Goal: Information Seeking & Learning: Learn about a topic

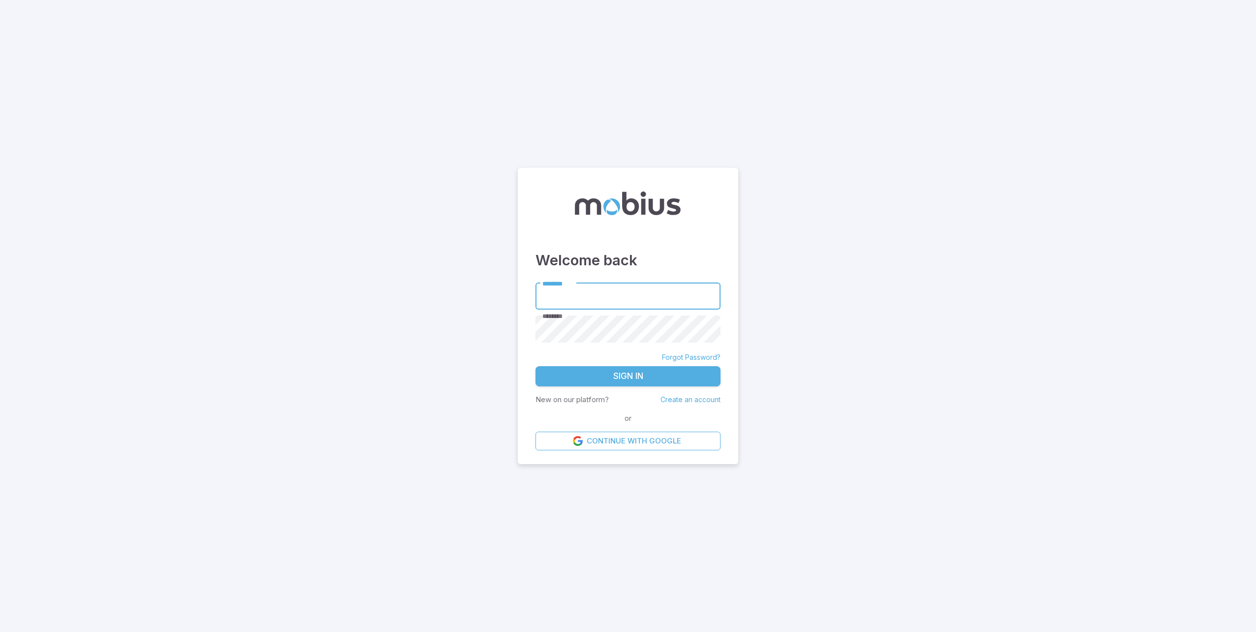
type input "**********"
click at [636, 372] on button "Sign In" at bounding box center [627, 376] width 185 height 21
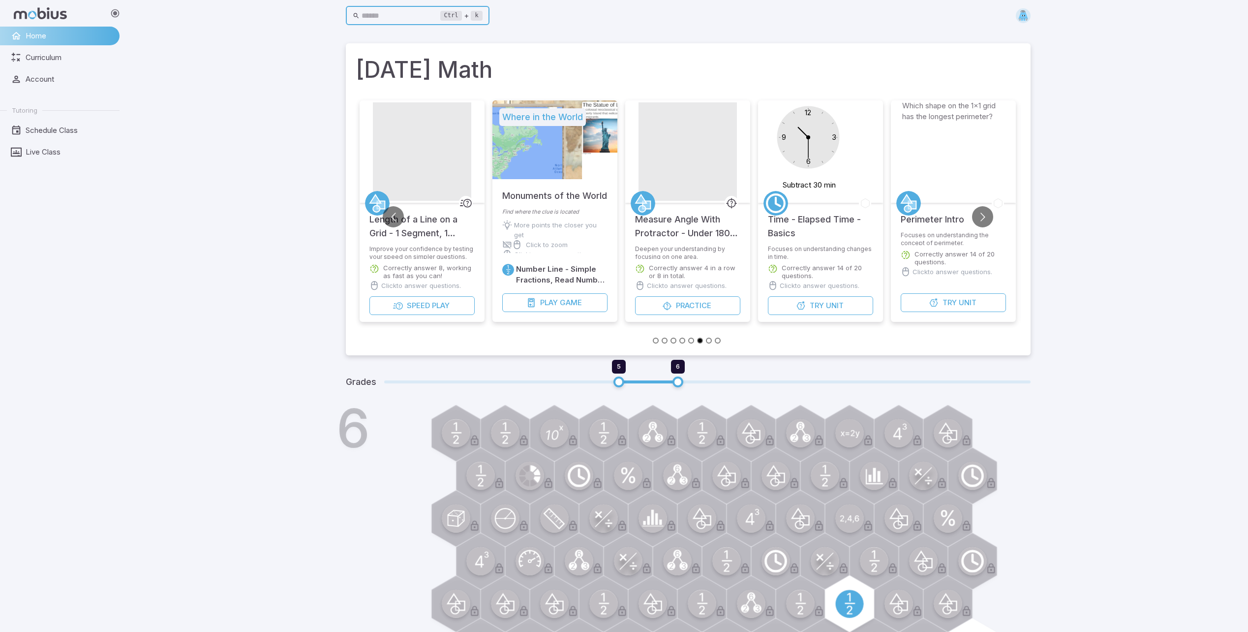
click at [372, 18] on input "text" at bounding box center [401, 15] width 79 height 19
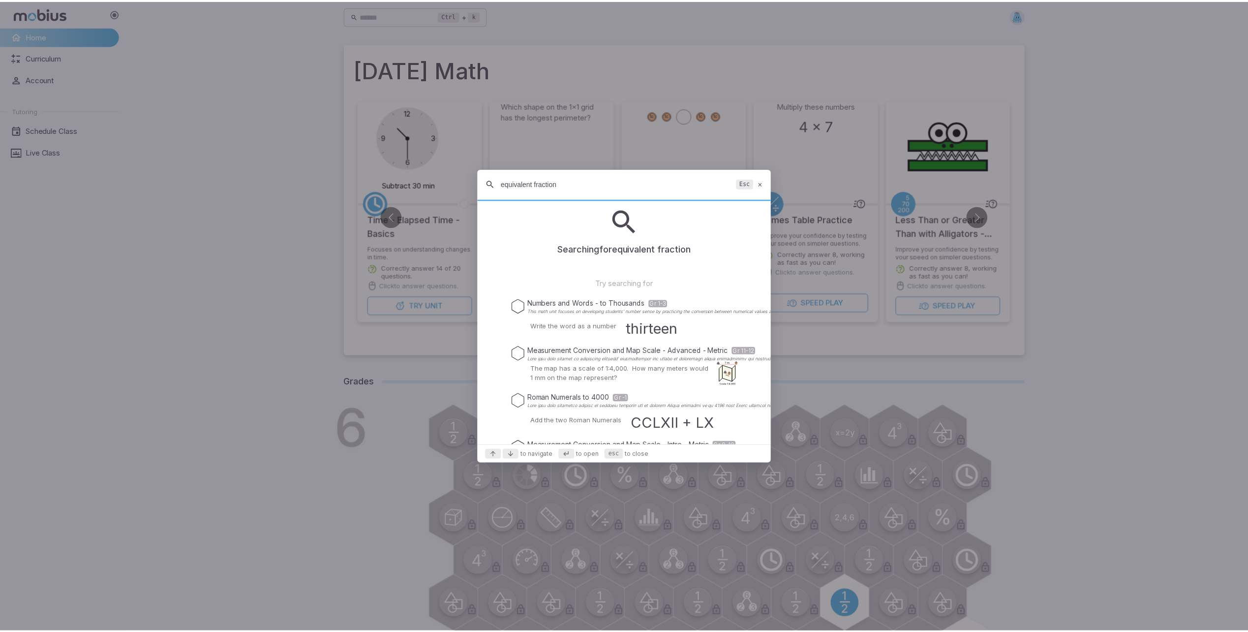
scroll to position [33, 0]
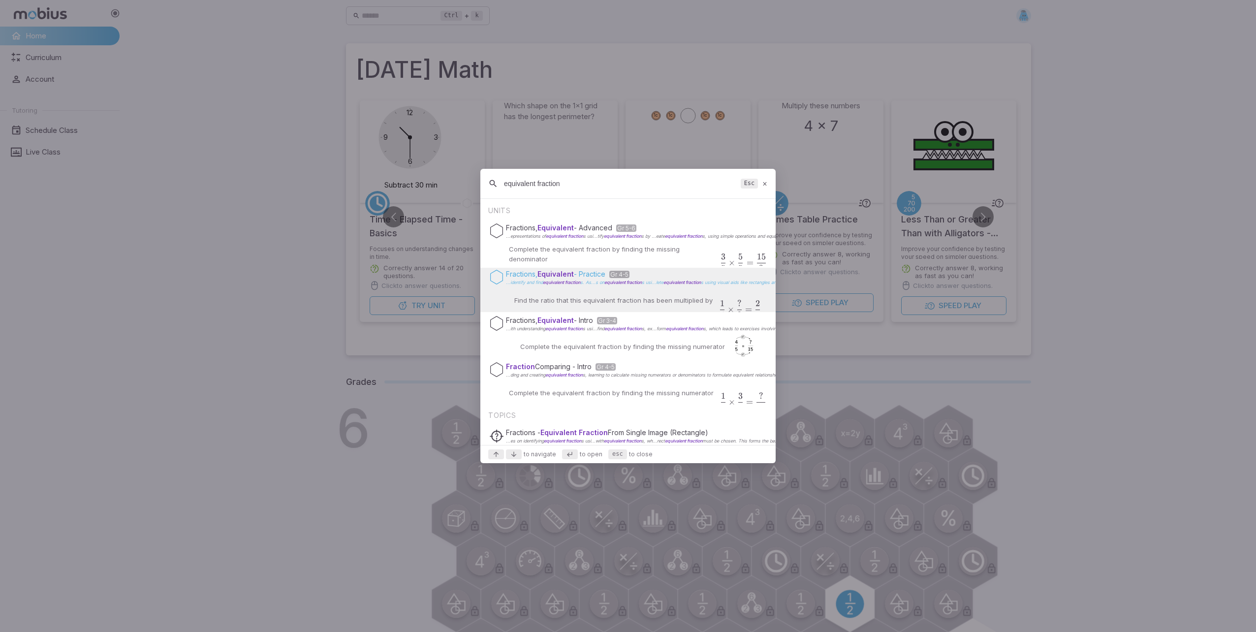
type input "equivalent fraction"
click at [605, 277] on p "Fractions, Equivalent - Practice Gr 4-5" at bounding box center [1257, 274] width 1503 height 10
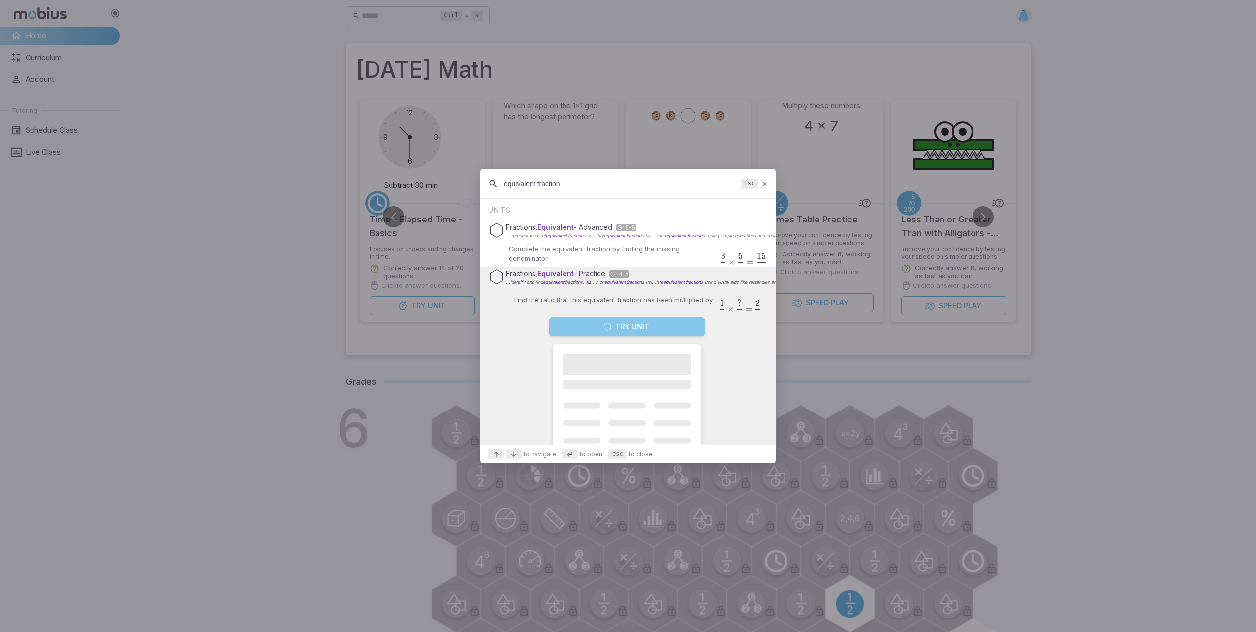
click at [615, 324] on button "Try Unit" at bounding box center [626, 326] width 155 height 19
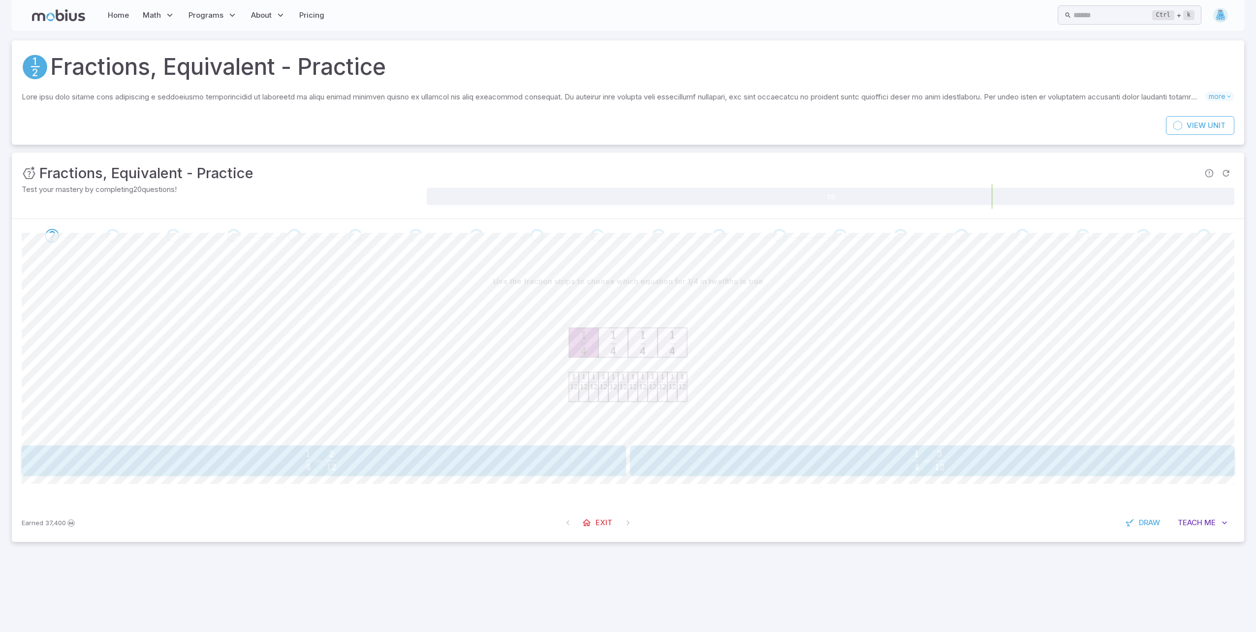
drag, startPoint x: 860, startPoint y: 377, endPoint x: 864, endPoint y: 372, distance: 6.6
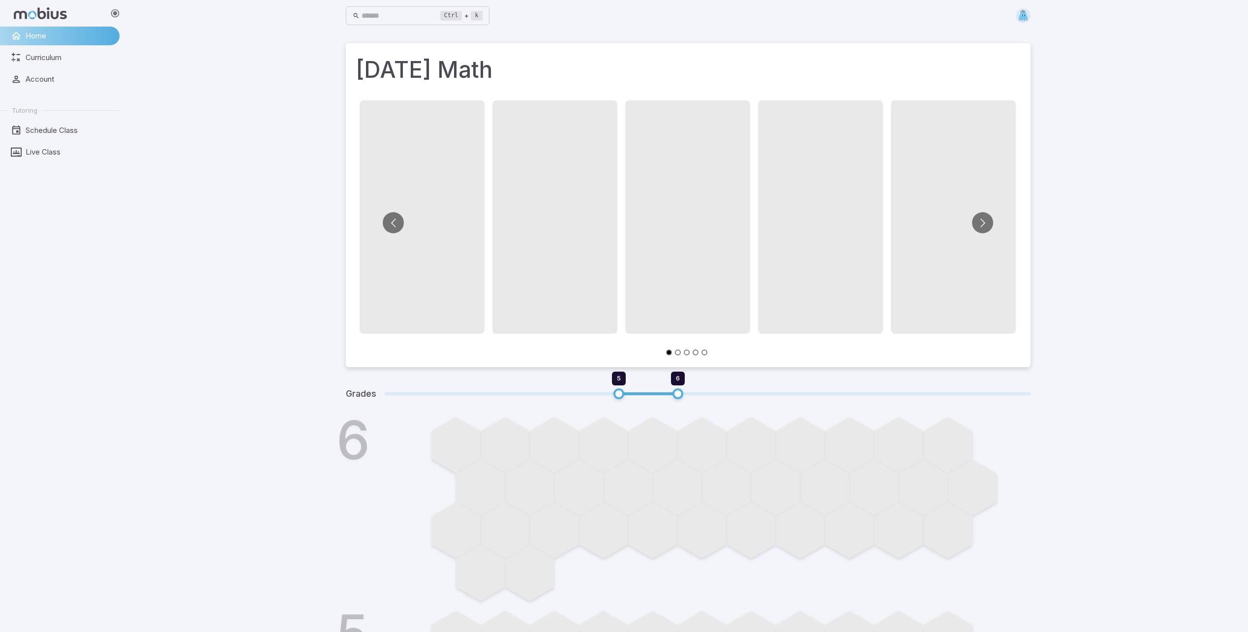
drag, startPoint x: 236, startPoint y: 43, endPoint x: 253, endPoint y: 52, distance: 19.8
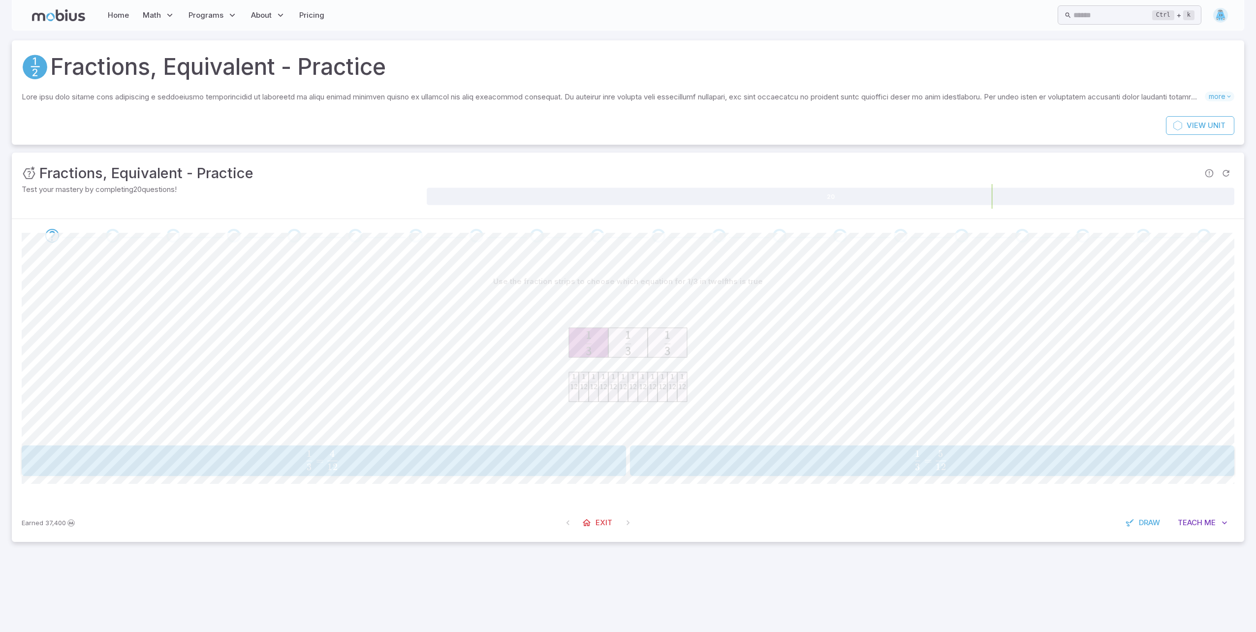
click at [556, 448] on button "1 3 = 4 12 \frac{1}{3} = \frac{4}{12} 3 1 ​ = 12 4 ​" at bounding box center [324, 460] width 604 height 31
drag, startPoint x: 759, startPoint y: 470, endPoint x: 754, endPoint y: 476, distance: 7.0
click at [754, 476] on button "8 12 = 2 3 \frac{8}{12} = \frac{2}{3} 12 8 ​ = 3 2 ​" at bounding box center [932, 460] width 604 height 31
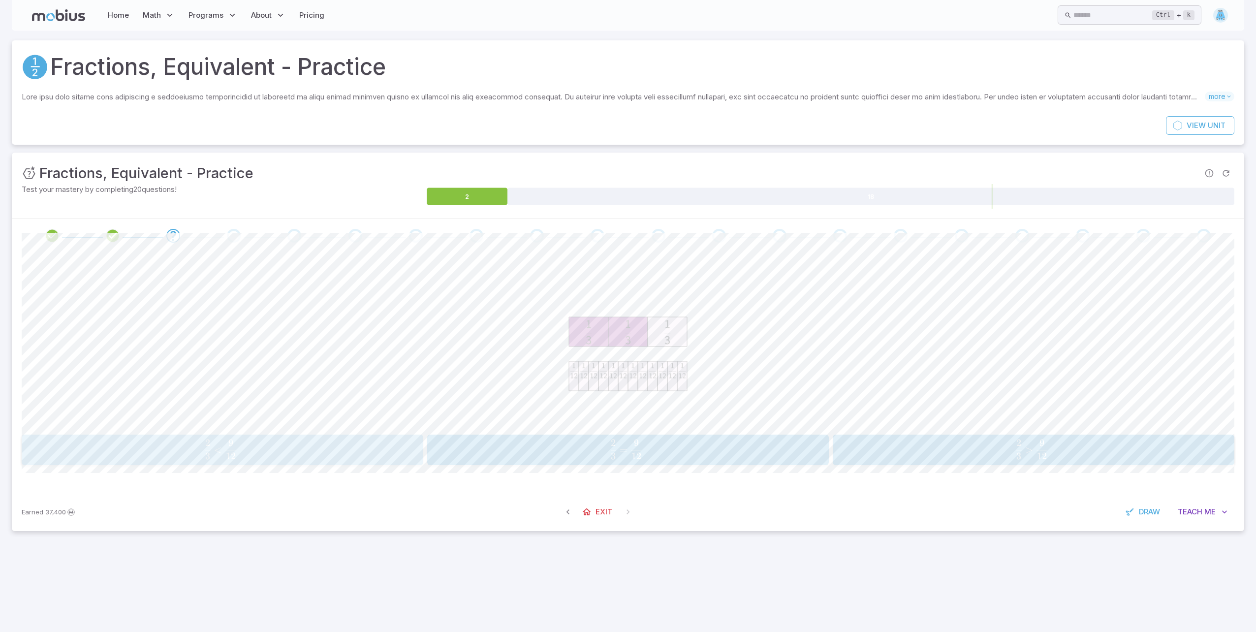
click at [314, 447] on span "3 2 ​ < 12 9 ​" at bounding box center [220, 449] width 367 height 20
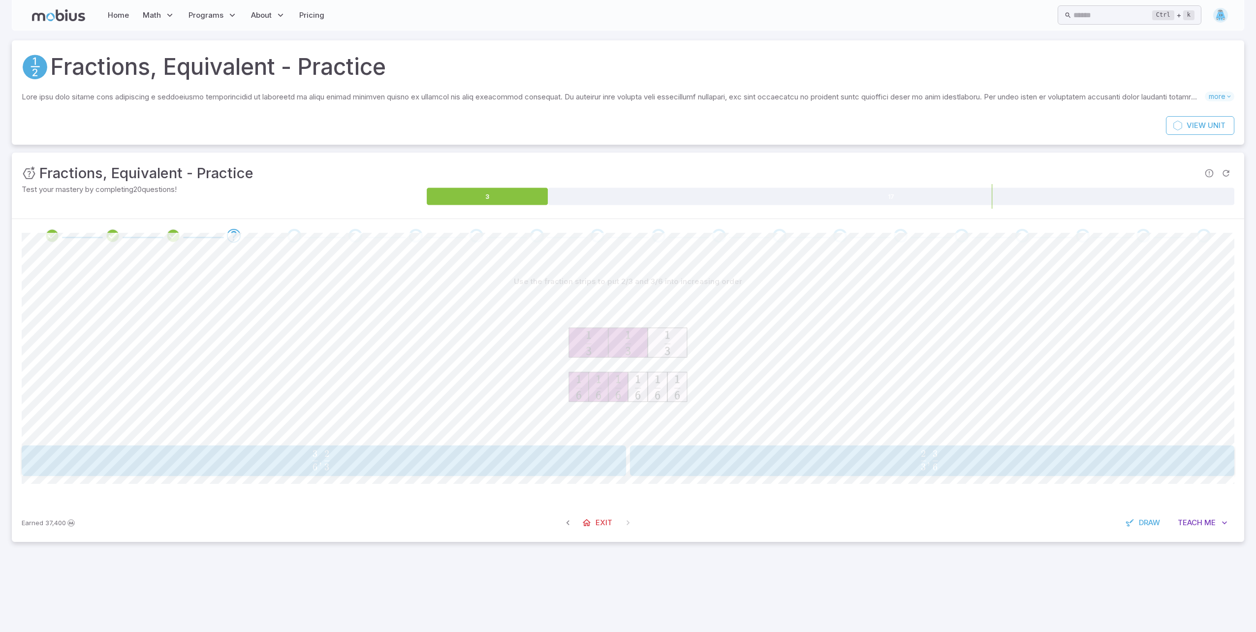
drag, startPoint x: 925, startPoint y: 441, endPoint x: 927, endPoint y: 450, distance: 9.2
click at [925, 442] on div "Use the fraction strips to put 2/3 and 3/6 into increasing order 3 6 , 2 3 \fra…" at bounding box center [628, 374] width 1212 height 204
click at [937, 460] on span "6 3" at bounding box center [934, 456] width 5 height 13
drag, startPoint x: 426, startPoint y: 366, endPoint x: 409, endPoint y: 359, distance: 18.3
click at [409, 359] on div at bounding box center [628, 366] width 1212 height 151
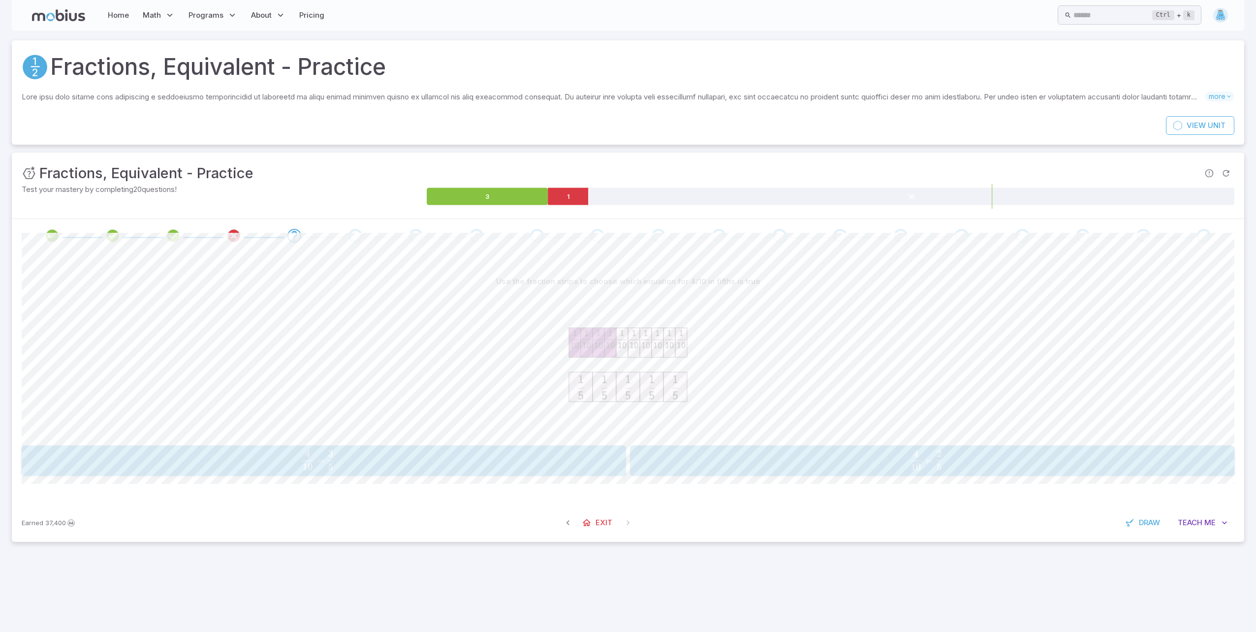
click at [405, 349] on div at bounding box center [628, 366] width 1212 height 151
click at [405, 346] on div at bounding box center [628, 366] width 1212 height 151
click at [557, 200] on icon at bounding box center [568, 196] width 40 height 17
click at [555, 199] on icon at bounding box center [568, 196] width 40 height 17
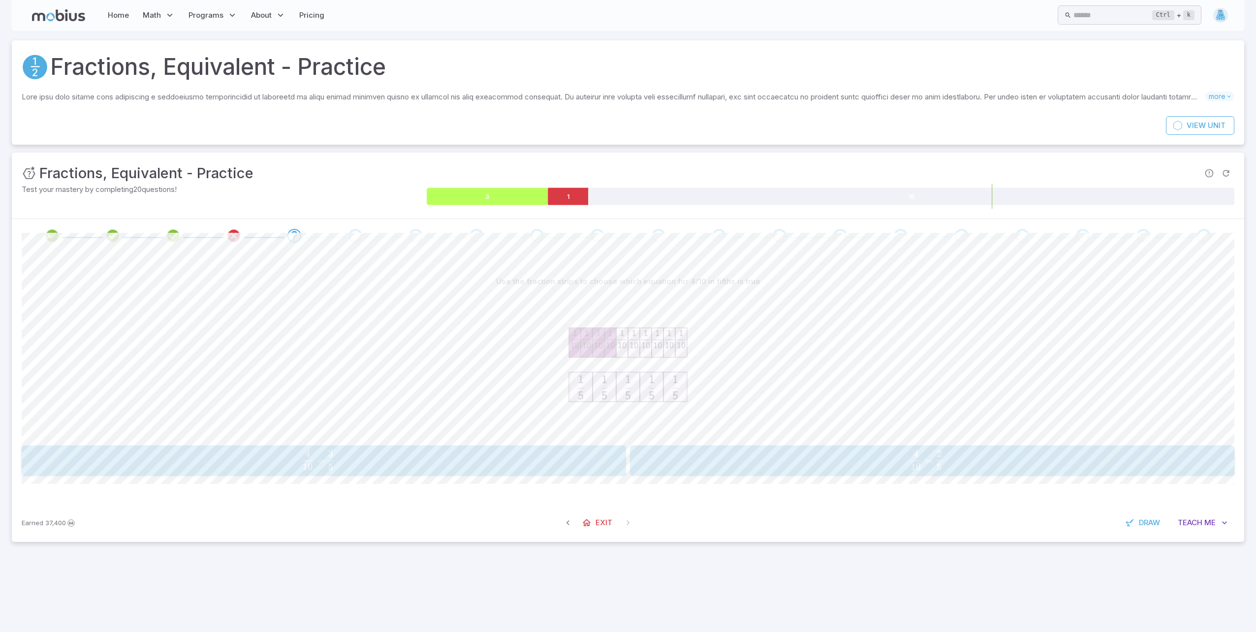
click at [527, 192] on icon at bounding box center [487, 196] width 121 height 17
click at [526, 193] on icon at bounding box center [487, 196] width 121 height 17
drag, startPoint x: 537, startPoint y: 192, endPoint x: 548, endPoint y: 188, distance: 11.7
click at [539, 191] on icon at bounding box center [487, 196] width 121 height 17
click at [548, 188] on icon at bounding box center [568, 196] width 40 height 17
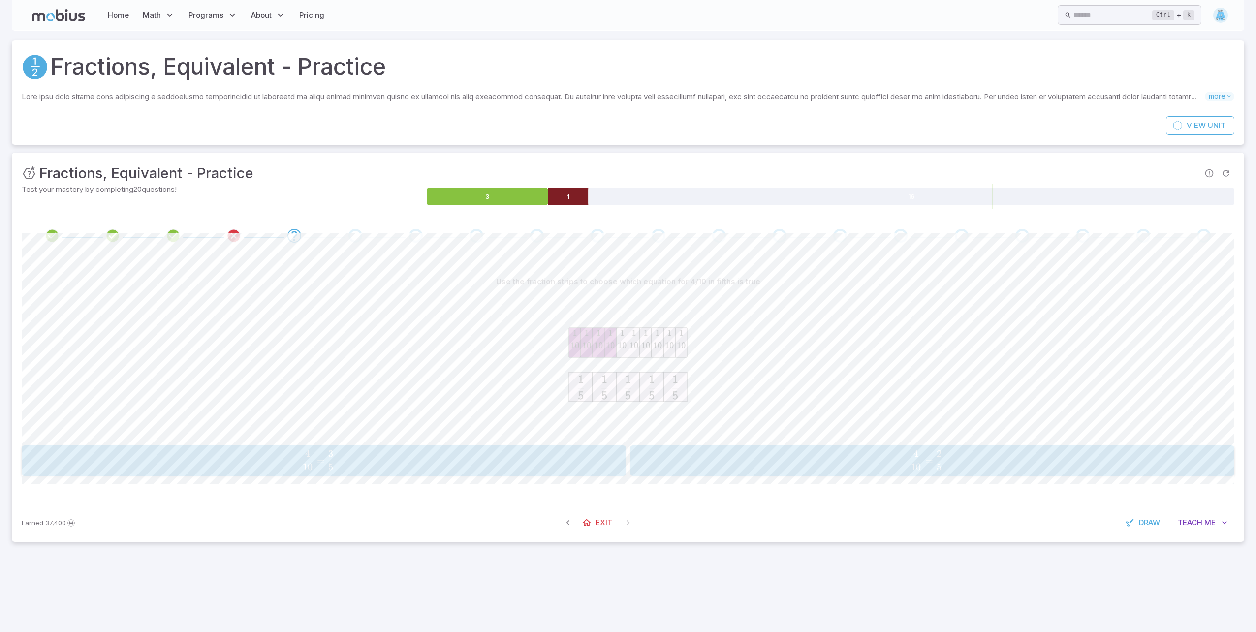
click at [561, 191] on icon at bounding box center [568, 196] width 40 height 17
click at [489, 186] on icon "3 1 16" at bounding box center [830, 196] width 807 height 25
click at [616, 236] on span at bounding box center [597, 236] width 53 height 14
drag, startPoint x: 612, startPoint y: 264, endPoint x: 613, endPoint y: 251, distance: 12.8
click at [612, 262] on div "Use the fraction strips to choose which equation for 4/10 in fifths is true 4 1…" at bounding box center [628, 377] width 1212 height 251
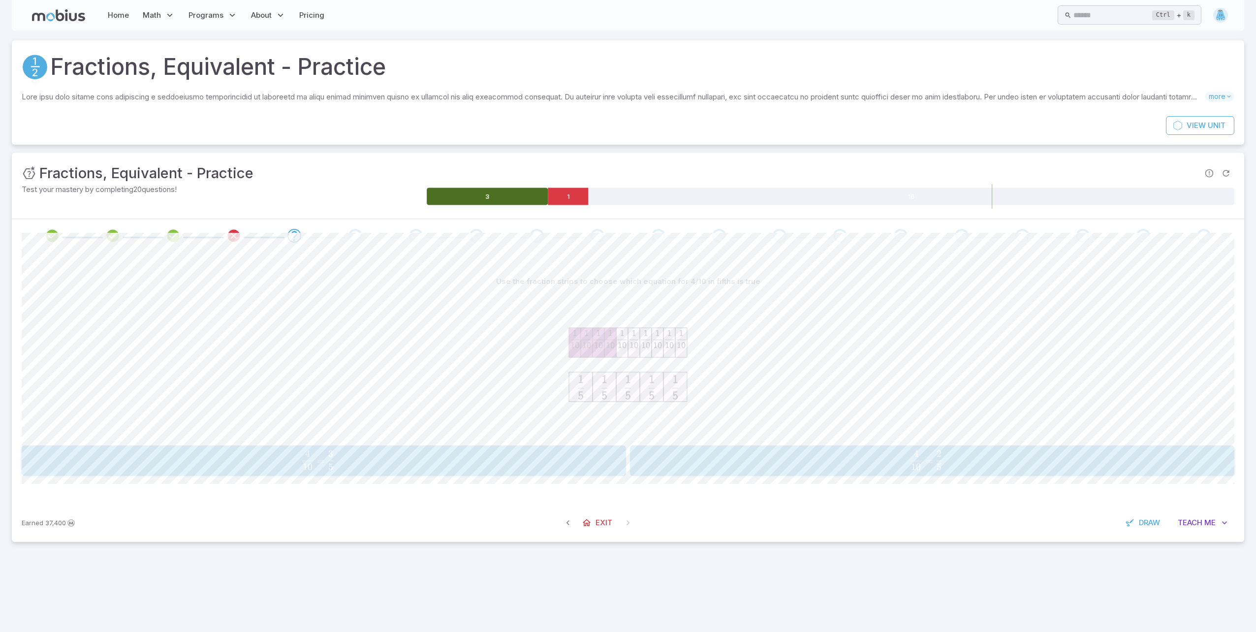
click at [516, 215] on div "Unit Mastery : Fractions, Equivalent - Practice Test your mastery by completing…" at bounding box center [628, 186] width 1232 height 66
drag, startPoint x: 520, startPoint y: 201, endPoint x: 528, endPoint y: 200, distance: 8.9
click at [520, 200] on icon at bounding box center [487, 196] width 121 height 17
click at [509, 203] on icon at bounding box center [487, 196] width 121 height 17
click at [564, 197] on icon at bounding box center [568, 196] width 40 height 17
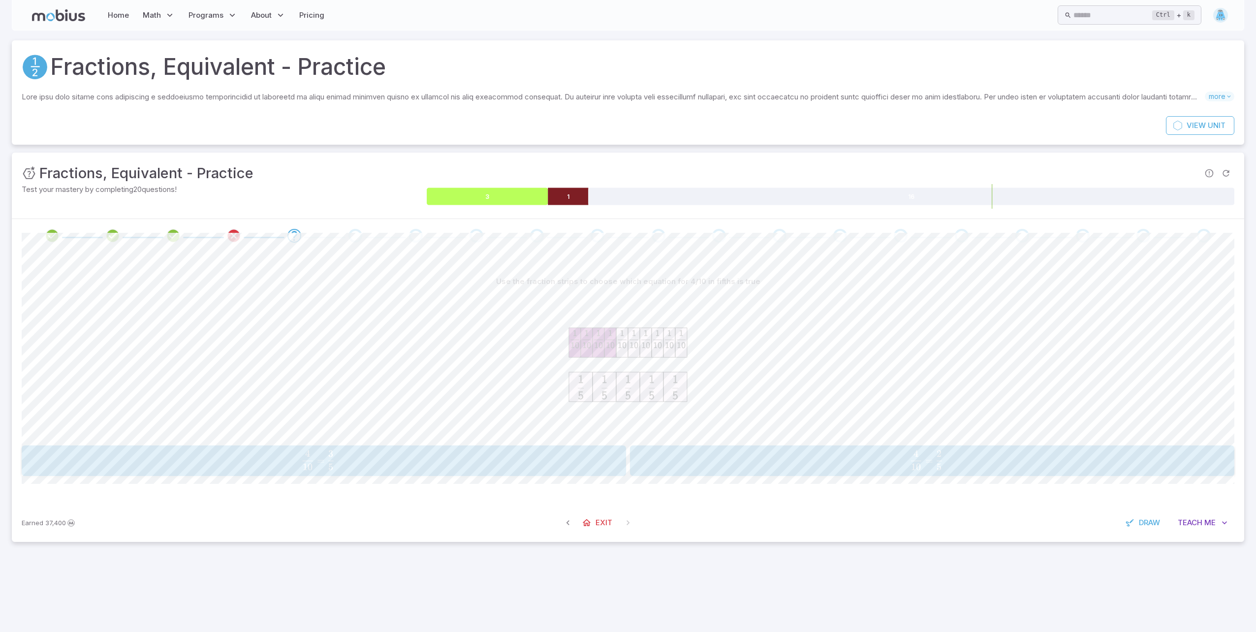
click at [526, 199] on icon at bounding box center [487, 196] width 121 height 17
click at [577, 249] on div at bounding box center [628, 235] width 1232 height 33
click at [504, 194] on icon at bounding box center [487, 196] width 121 height 17
click at [495, 205] on icon at bounding box center [487, 196] width 121 height 17
click at [808, 469] on span "10 4 ​ = 5 2 ​" at bounding box center [926, 460] width 561 height 20
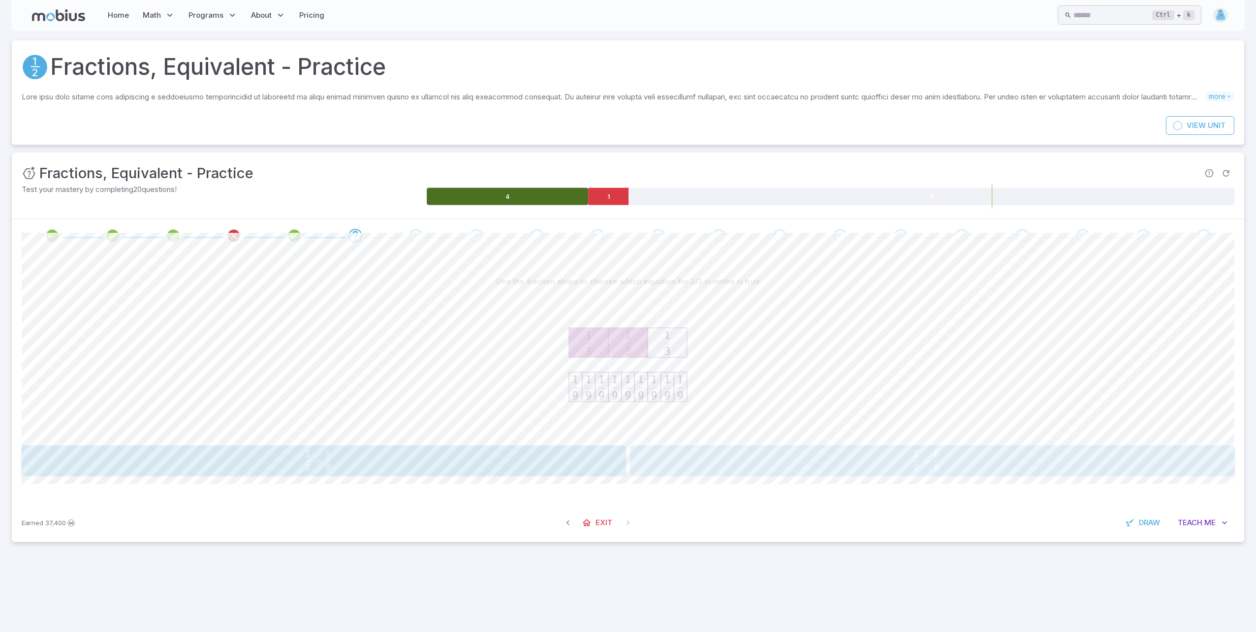
click at [761, 469] on span "3 2 ​ = 9 6 ​" at bounding box center [926, 460] width 561 height 20
click at [884, 459] on span "10 5 ​ > 5 3 ​" at bounding box center [1029, 460] width 371 height 20
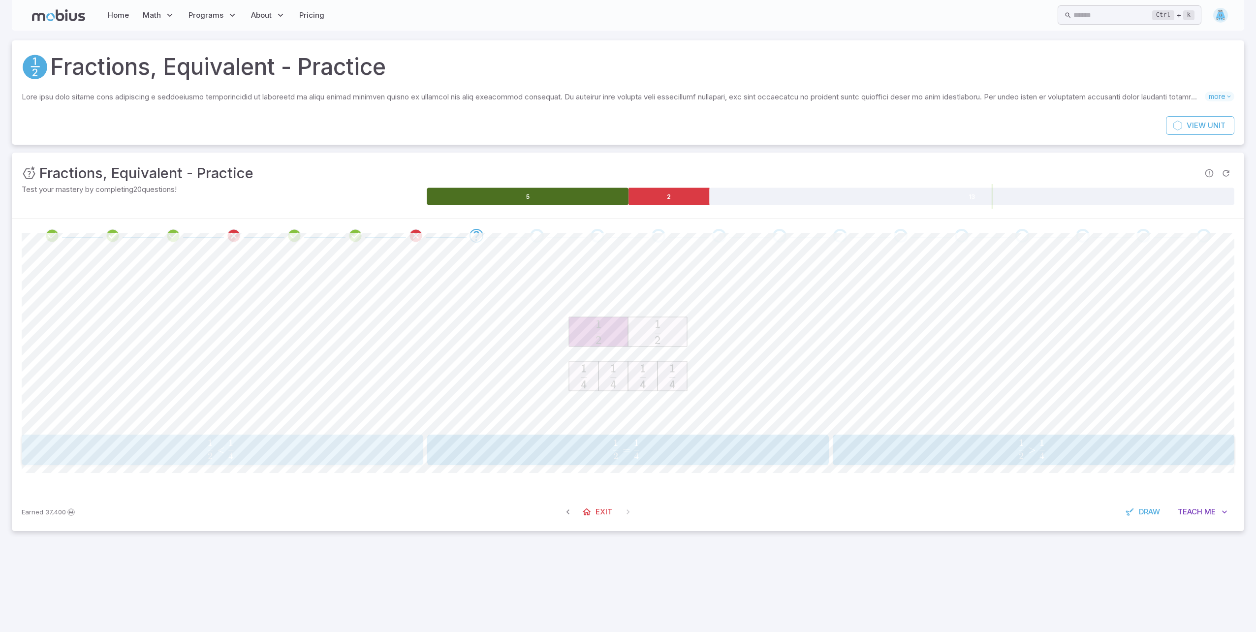
click at [302, 449] on span "2 1 ​ < 4 1 ​" at bounding box center [220, 449] width 367 height 20
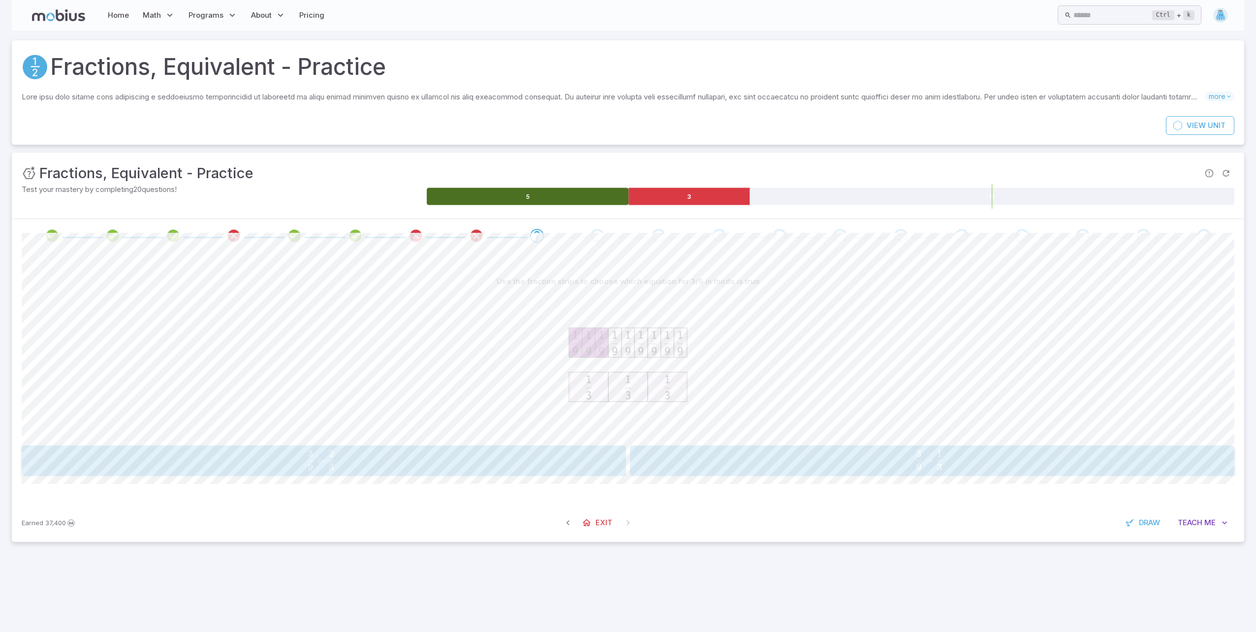
click at [653, 455] on span "9 3 ​ = 3 1 ​" at bounding box center [928, 460] width 555 height 20
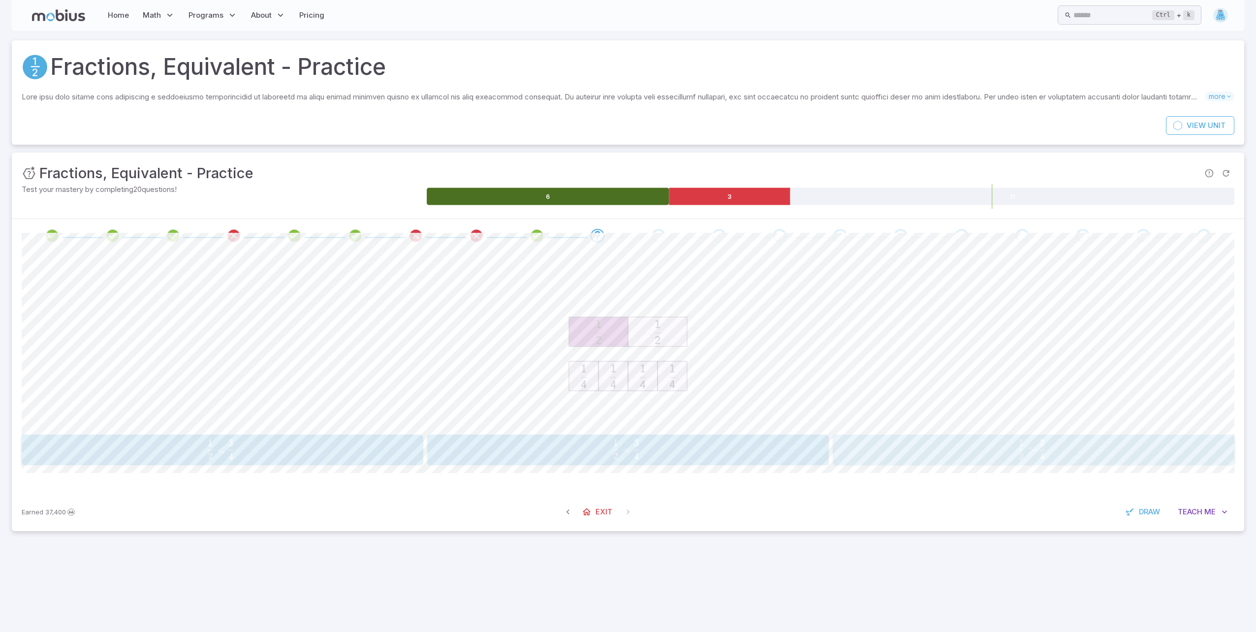
click at [905, 444] on span "2 1 ​ > 4 3 ​" at bounding box center [1031, 449] width 367 height 20
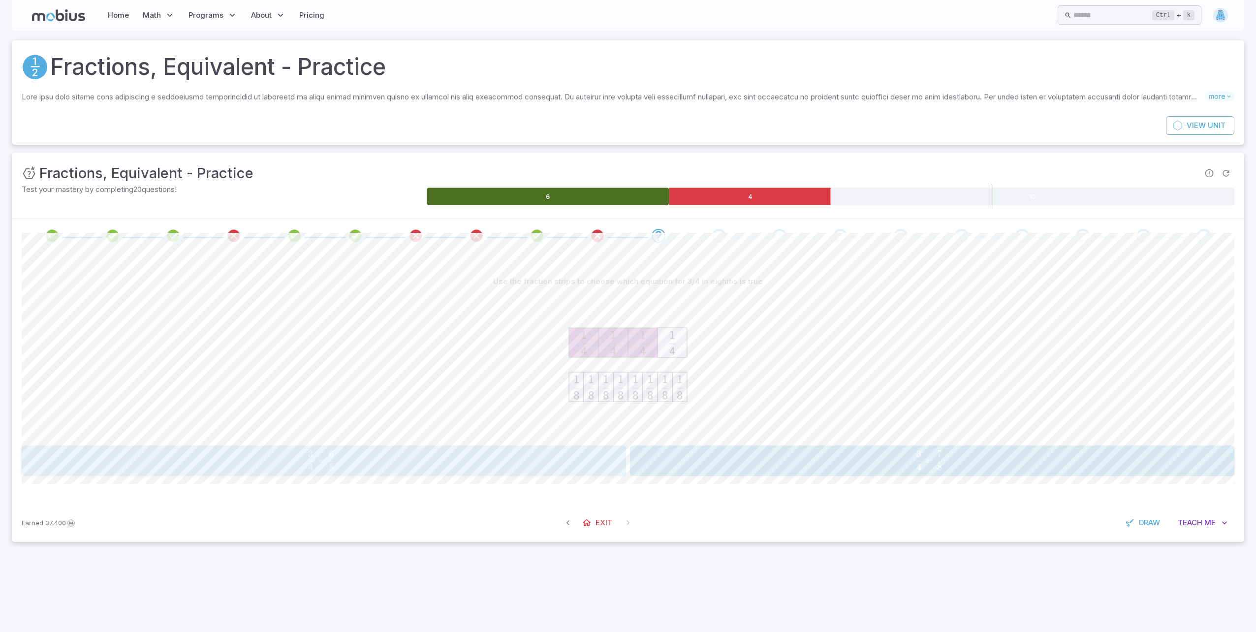
click at [505, 451] on span "4 3 ​ = 8 6 ​" at bounding box center [320, 460] width 555 height 20
click at [843, 451] on span "4 3 ​ = 12 9 ​" at bounding box center [926, 460] width 561 height 20
click at [444, 469] on span "8 5 ​ , 4 3 ​" at bounding box center [317, 460] width 561 height 20
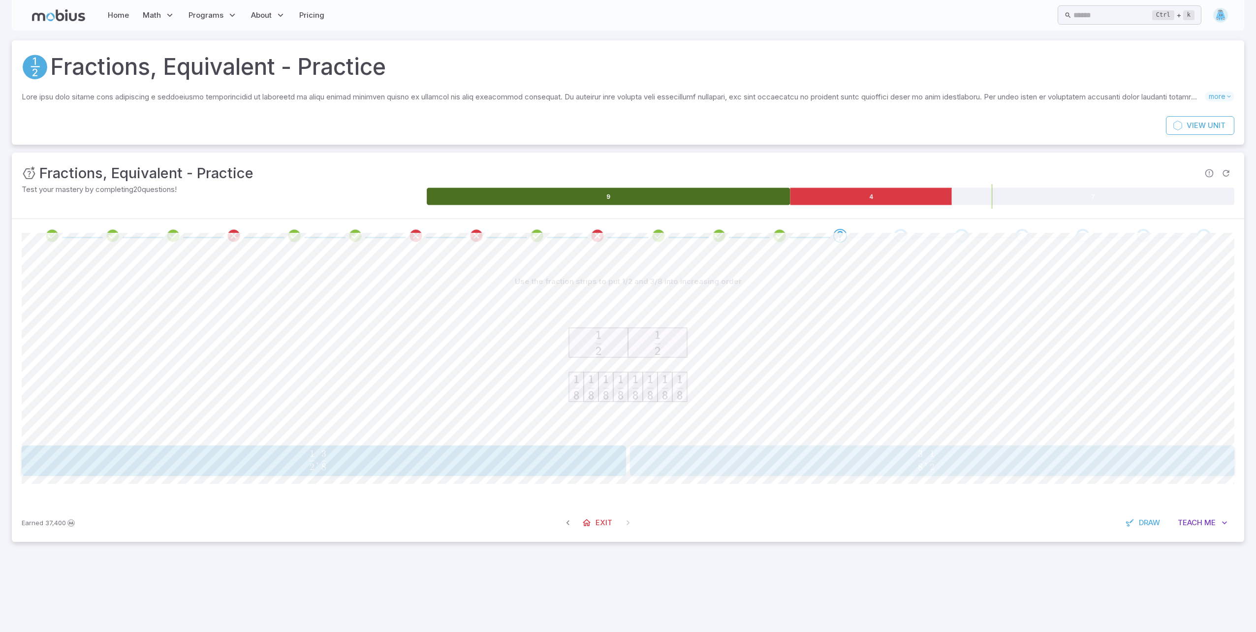
click at [771, 465] on span "8 3 ​ , 2 1 ​" at bounding box center [926, 460] width 561 height 20
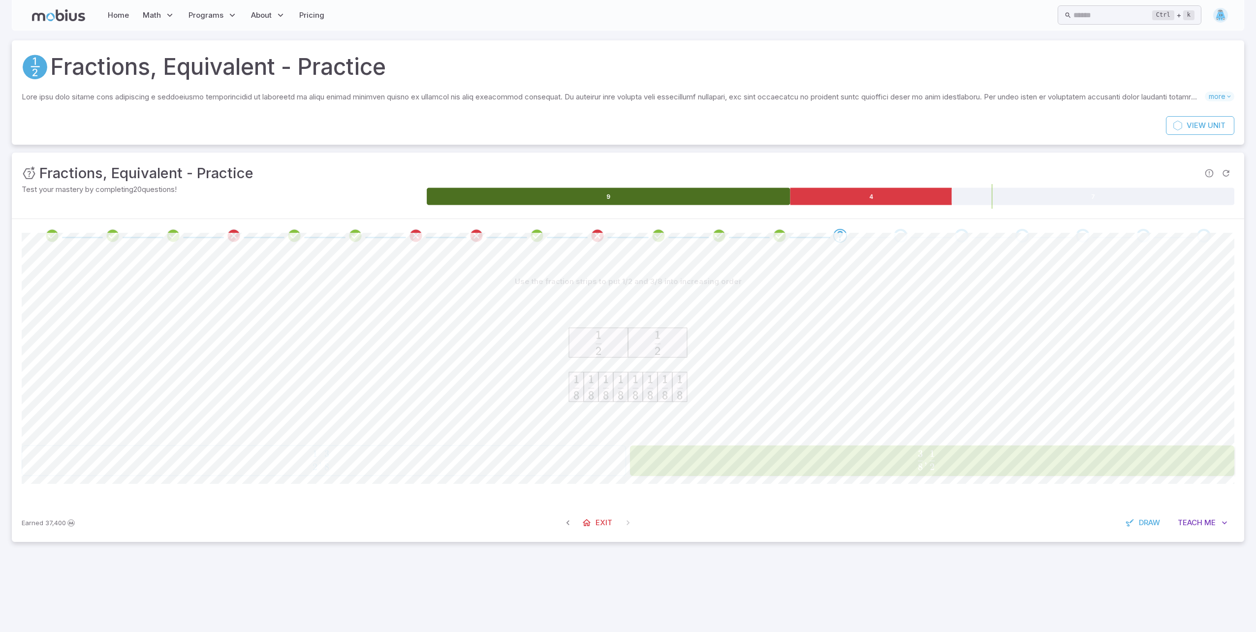
click at [771, 465] on span "8 3 ​ , 2 1 ​" at bounding box center [926, 460] width 561 height 20
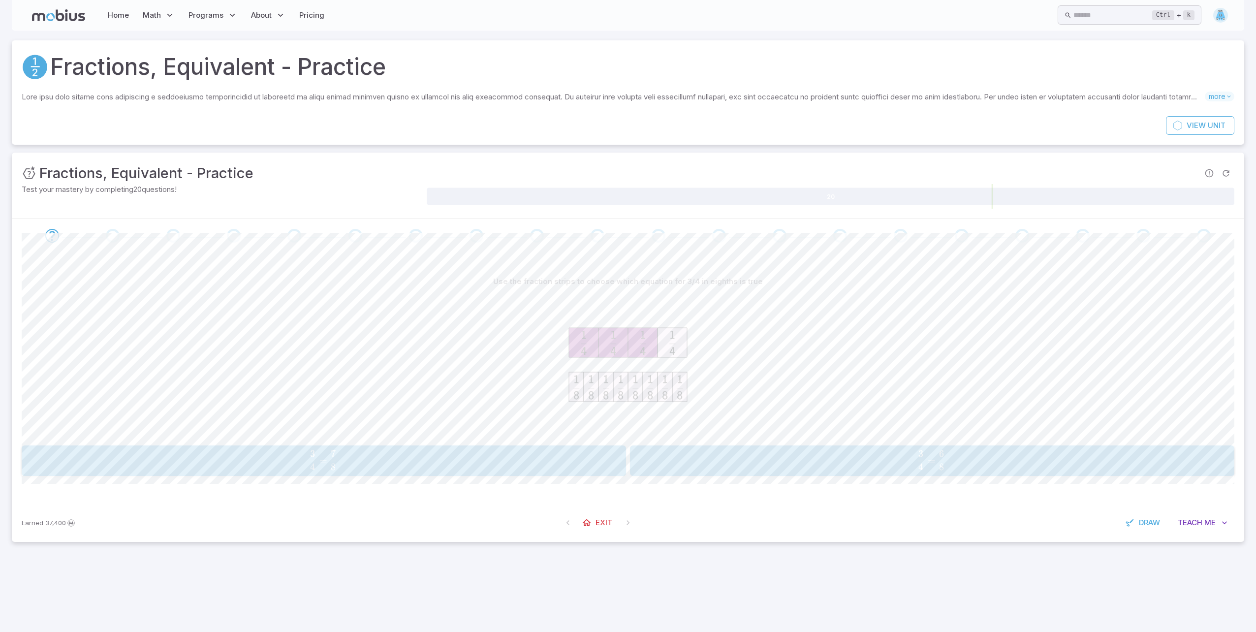
drag, startPoint x: 680, startPoint y: 408, endPoint x: 682, endPoint y: 392, distance: 16.8
click at [707, 457] on span "4 3 ​ = 8 6 ​" at bounding box center [931, 460] width 552 height 20
click at [707, 458] on span "12 10 ​ = 6 5 ​" at bounding box center [930, 460] width 553 height 20
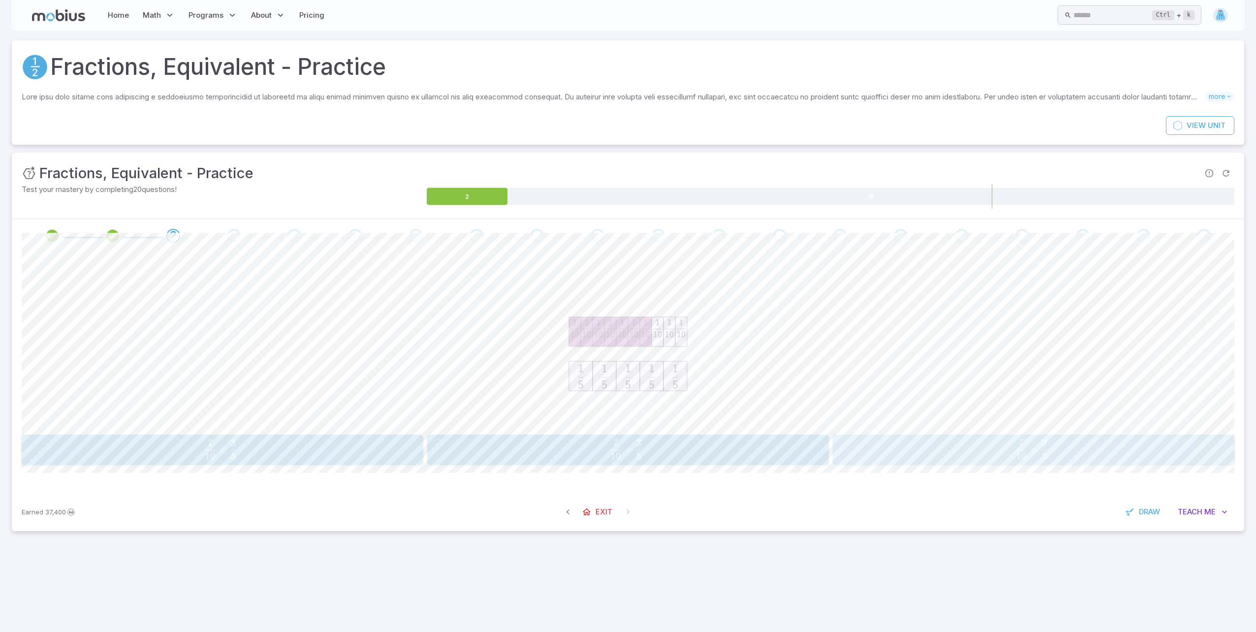
click at [844, 443] on div "7 10 > 3 5 \frac{7}{10} > \frac{3}{5} 10 7 ​ > 5 3 ​" at bounding box center [1032, 449] width 395 height 23
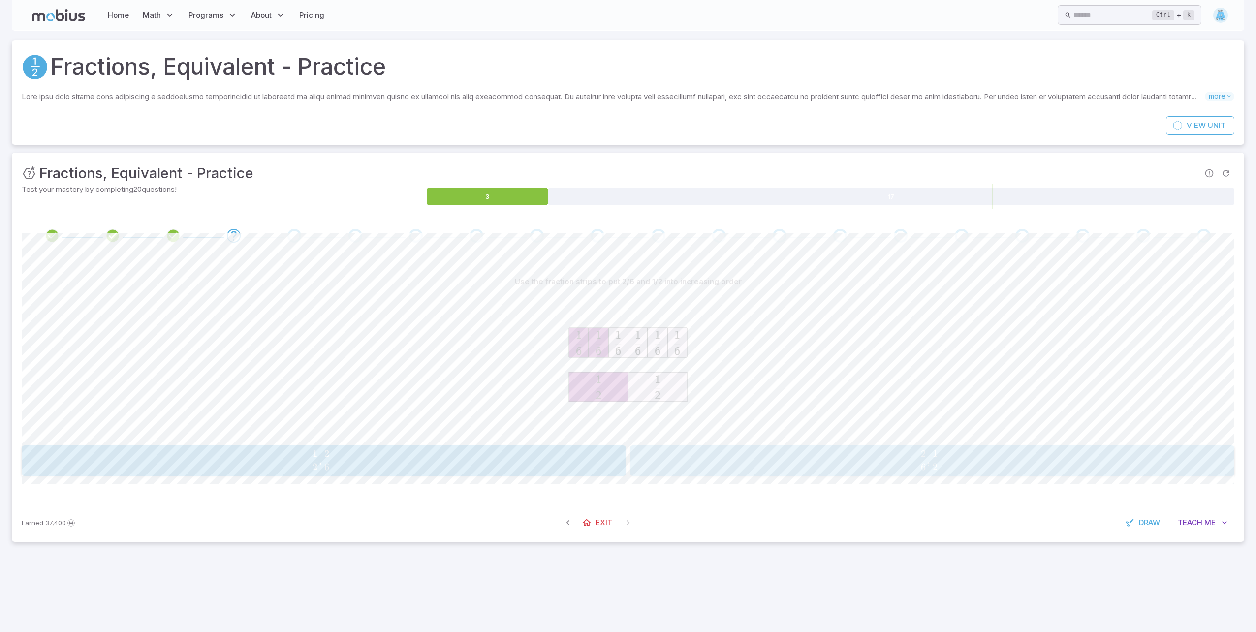
click at [653, 468] on span "6 2 ​ , 2 1 ​" at bounding box center [928, 460] width 555 height 20
click at [833, 459] on span "4 1 ​ , 2 1 ​" at bounding box center [926, 460] width 561 height 20
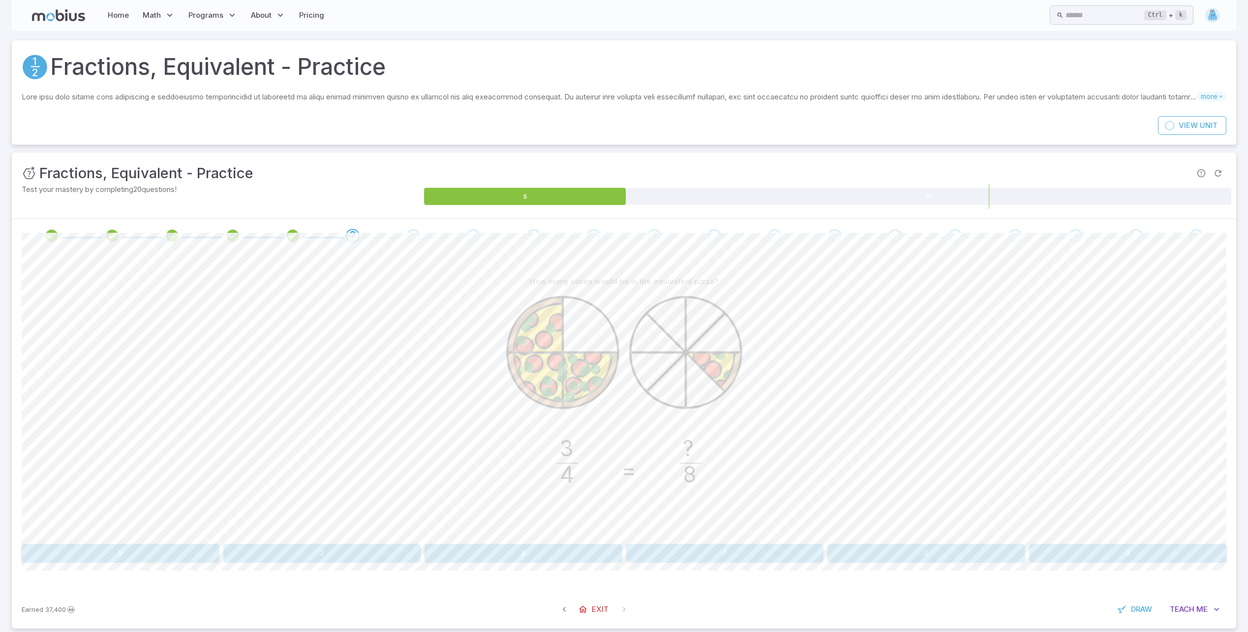
click at [888, 558] on button "9" at bounding box center [927, 553] width 198 height 19
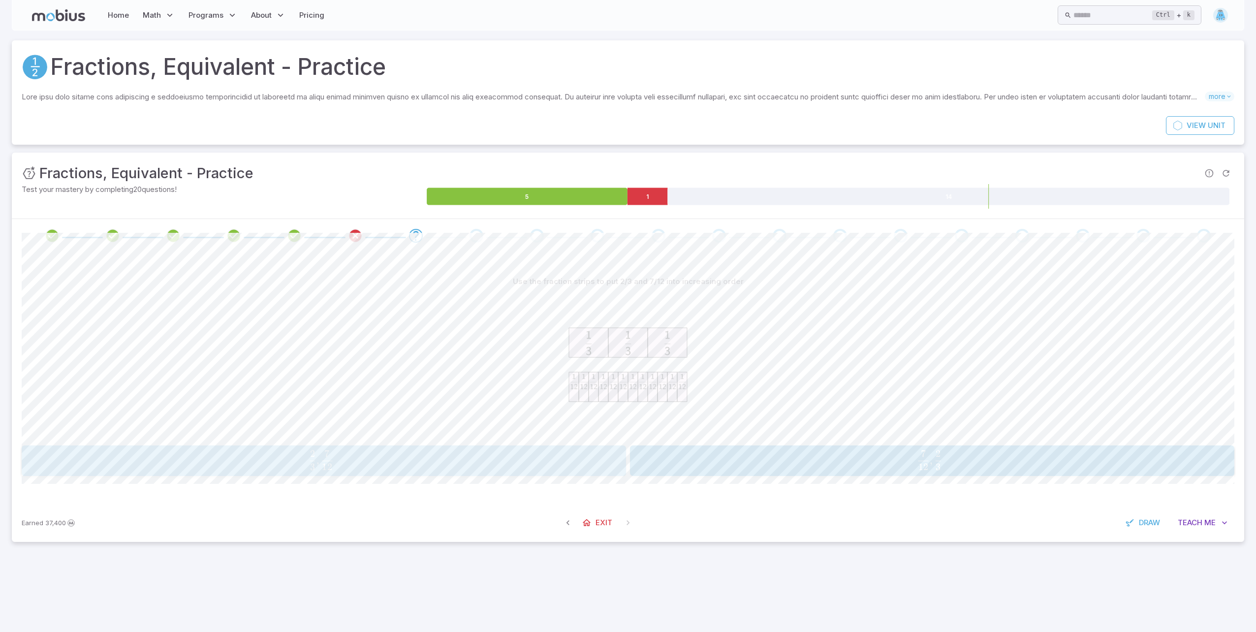
click at [480, 457] on span "3 2 ​ , 12 7 ​" at bounding box center [320, 460] width 555 height 20
click at [738, 467] on span "4 2 ​ = 12 6 ​" at bounding box center [926, 460] width 561 height 20
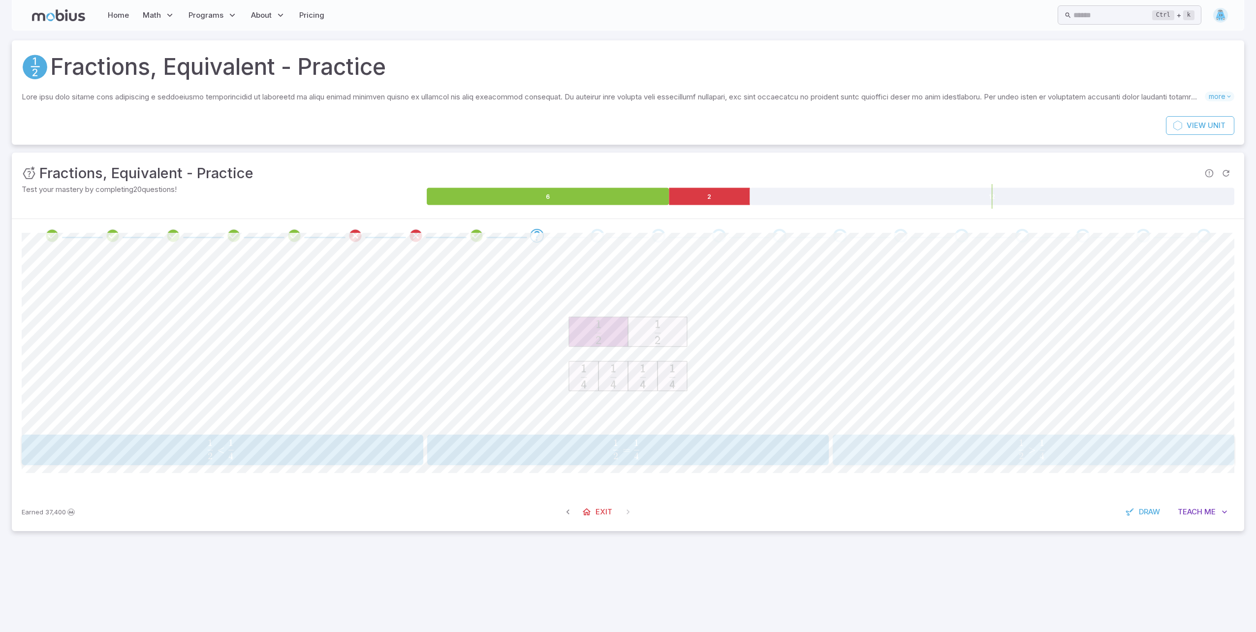
click at [838, 460] on div "1 2 > 1 4 \frac{1}{2} > \frac{1}{4} 2 1 ​ > 4 1 ​" at bounding box center [1032, 449] width 395 height 23
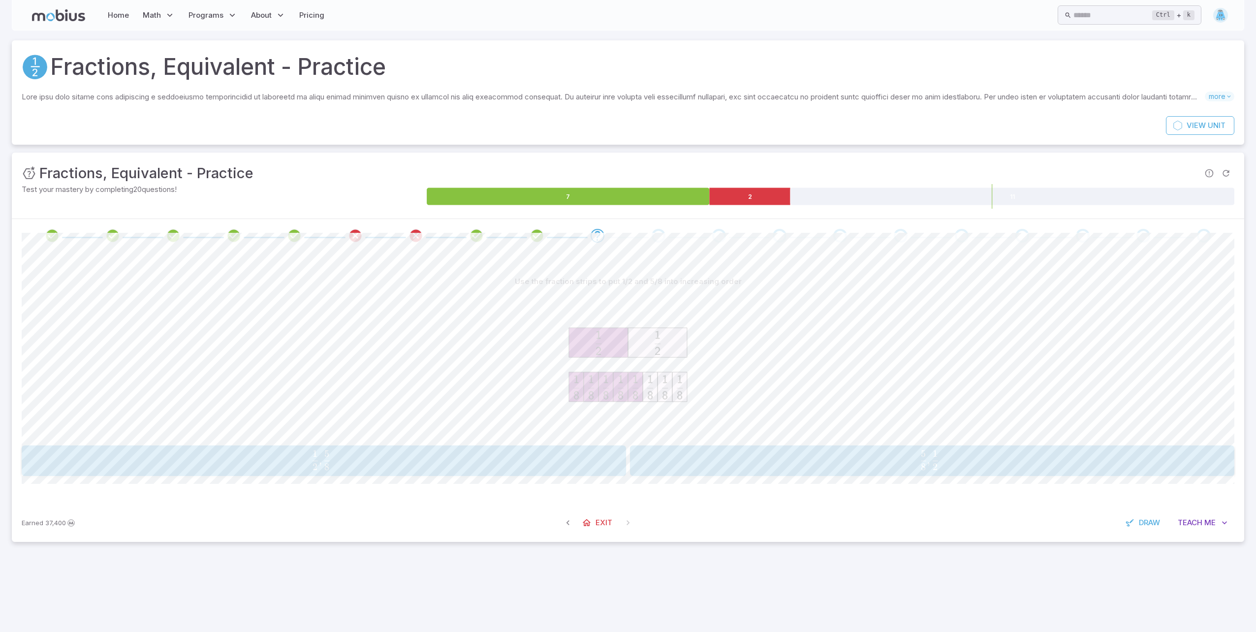
click at [757, 451] on span "8 5 ​ , 2 1 ​" at bounding box center [928, 460] width 555 height 20
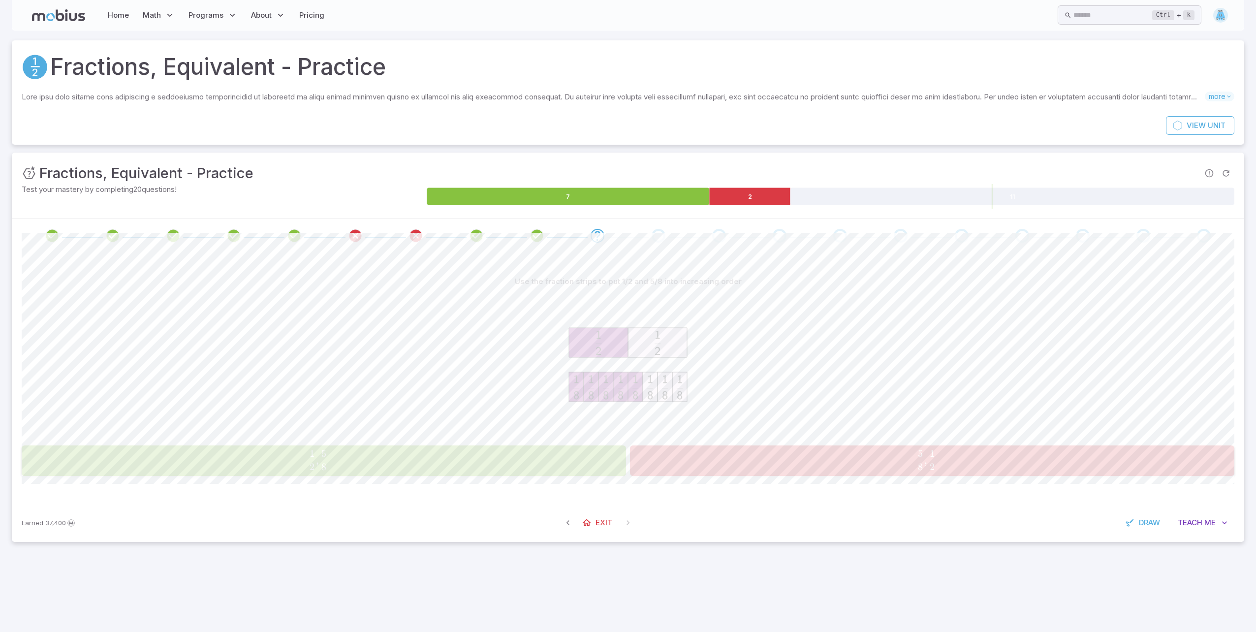
drag, startPoint x: 490, startPoint y: 439, endPoint x: 488, endPoint y: 447, distance: 8.2
click at [488, 447] on div "Use the fraction strips to put 1/2 and 5/8 into increasing order 1 2 , 5 8 \fra…" at bounding box center [628, 374] width 1212 height 204
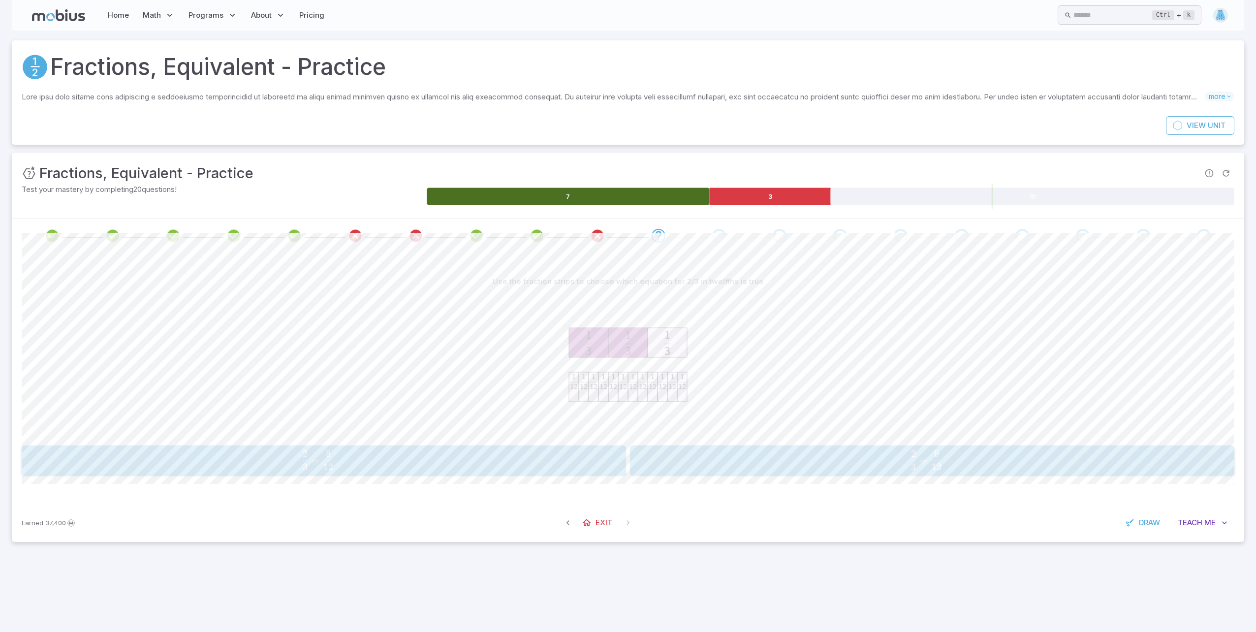
drag, startPoint x: 658, startPoint y: 194, endPoint x: 664, endPoint y: 192, distance: 6.6
click at [664, 192] on icon at bounding box center [568, 196] width 282 height 17
click at [899, 484] on div "Use the fraction strips to choose which equation for 2/3 in twelfths is true 2 …" at bounding box center [628, 377] width 1212 height 251
click at [900, 467] on span "3 2 ​ = 12 9 ​" at bounding box center [926, 460] width 561 height 20
drag, startPoint x: 730, startPoint y: 454, endPoint x: 725, endPoint y: 452, distance: 5.3
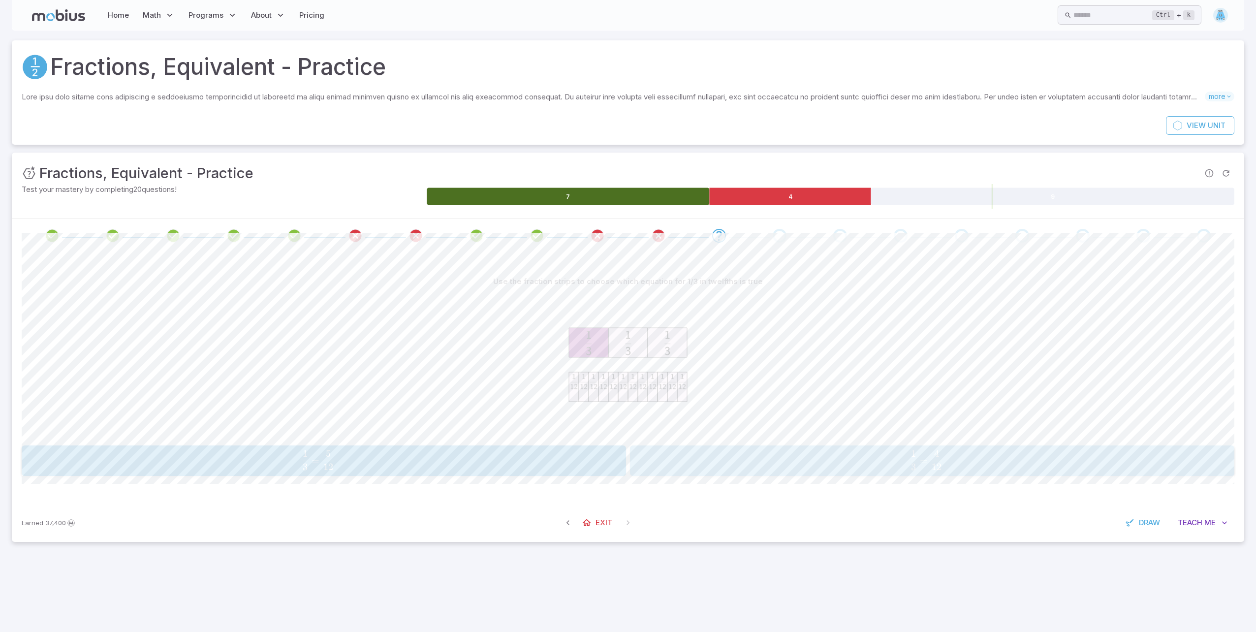
click at [725, 452] on span "3 1 ​ = 12 4 ​" at bounding box center [926, 460] width 561 height 20
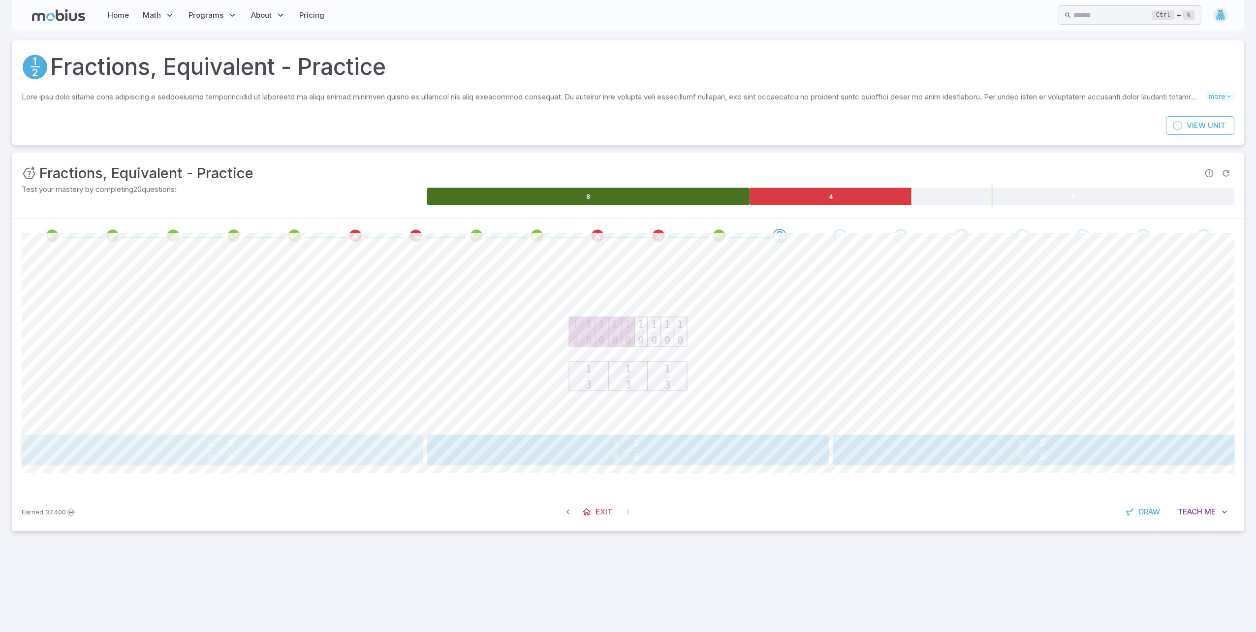
click at [275, 444] on span "9 5 ​ < 3 2 ​" at bounding box center [220, 449] width 367 height 20
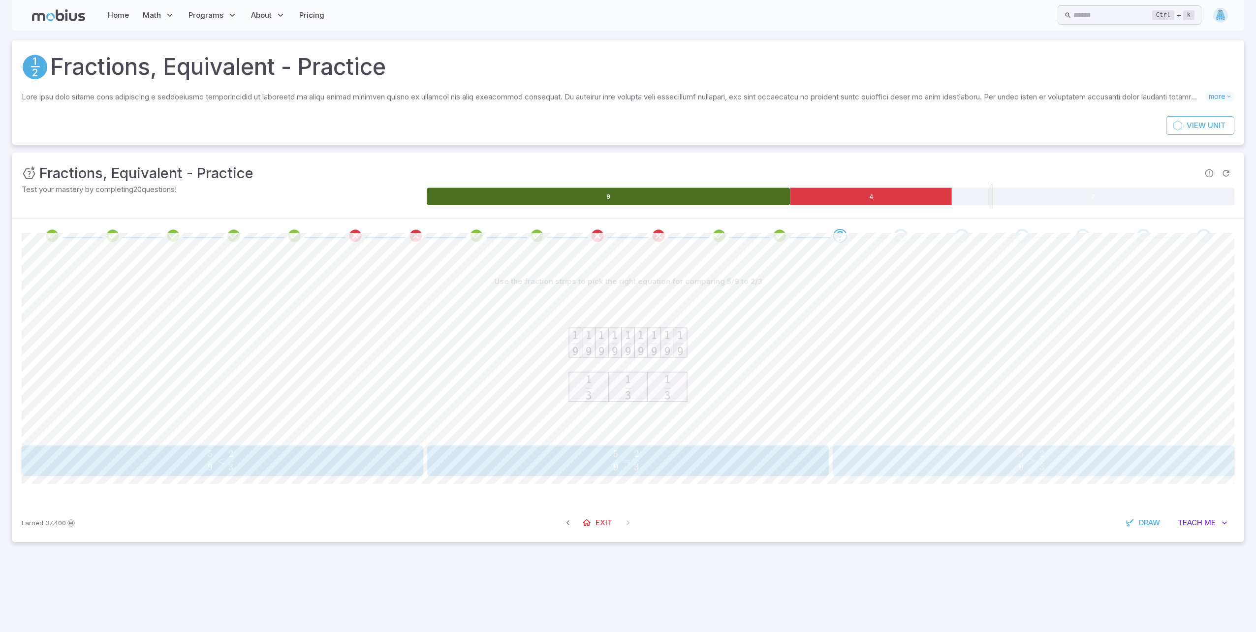
click at [888, 454] on span "9 5 ​ > 3 2 ​" at bounding box center [1031, 460] width 367 height 20
click at [831, 467] on span "4 1 ​ = 12 3 ​" at bounding box center [926, 460] width 561 height 20
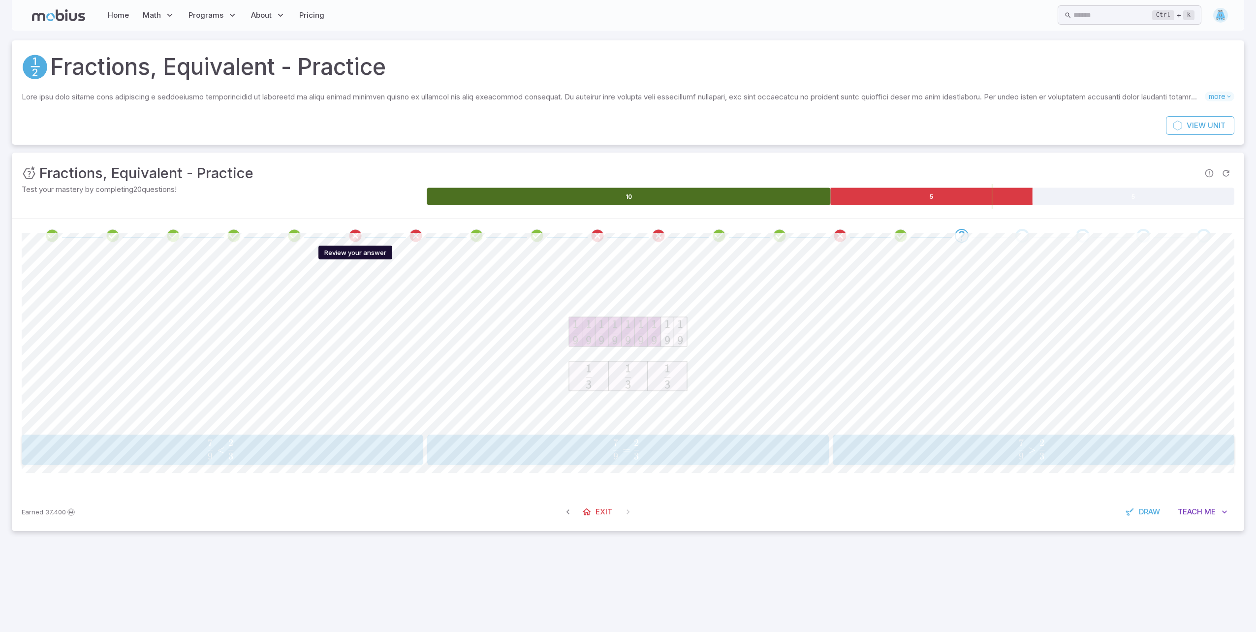
click at [354, 236] on icon "Review your answer" at bounding box center [355, 235] width 15 height 15
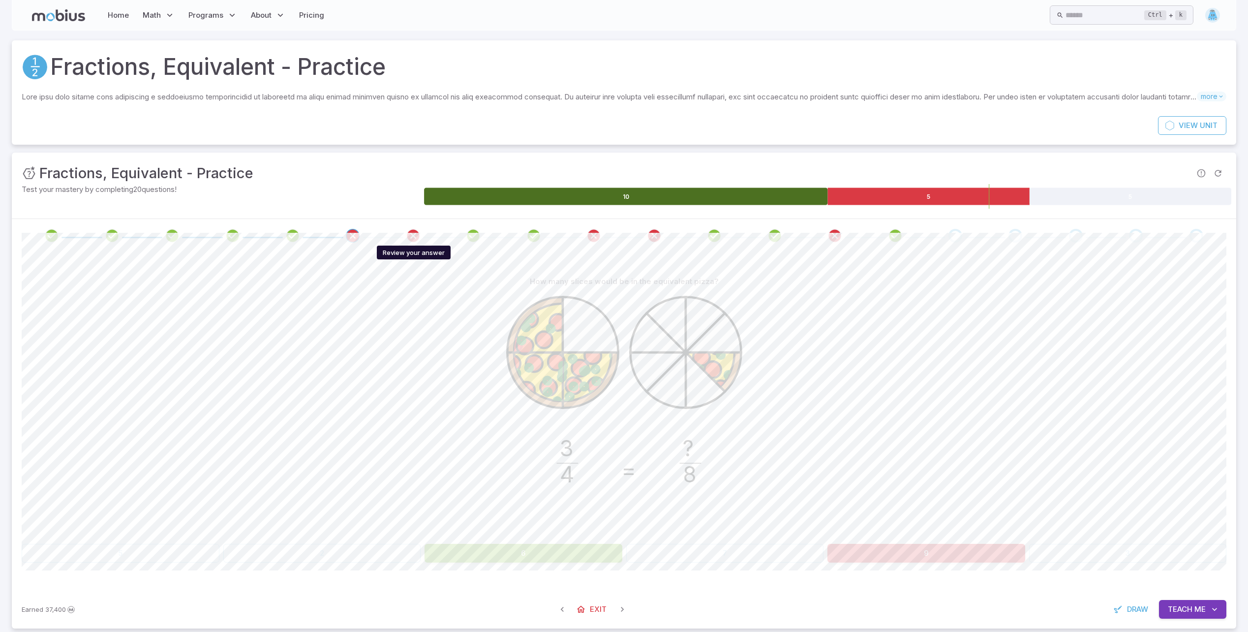
click at [412, 237] on icon "Review your answer" at bounding box center [413, 235] width 15 height 15
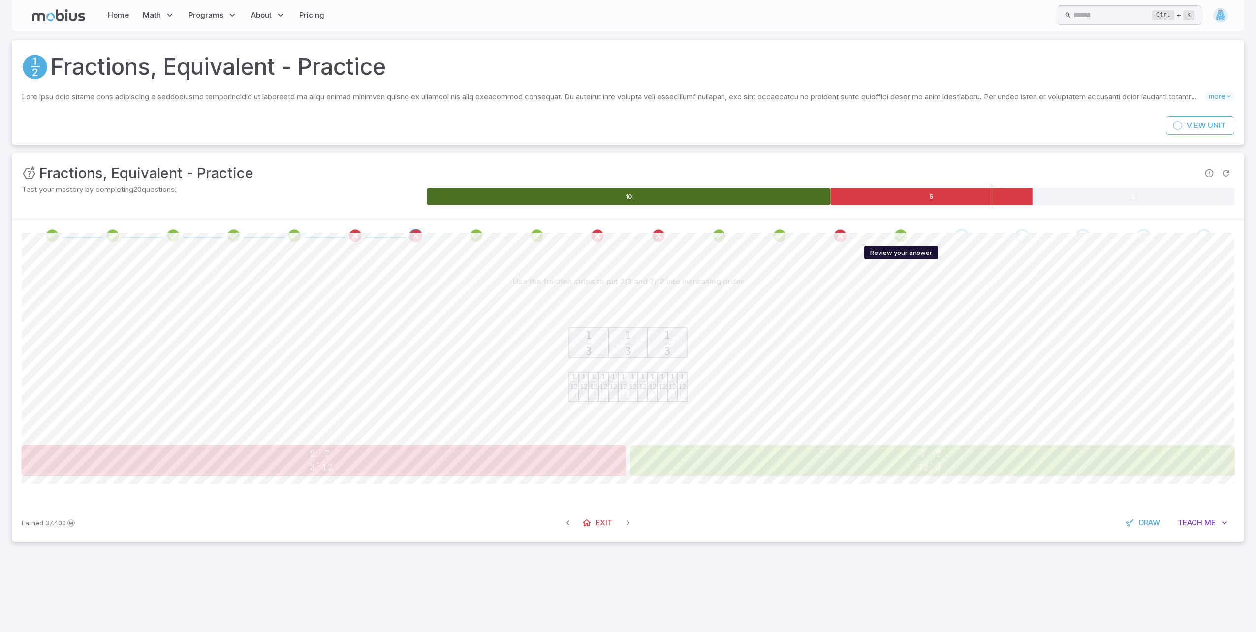
click at [900, 237] on icon "Review your answer" at bounding box center [900, 235] width 15 height 15
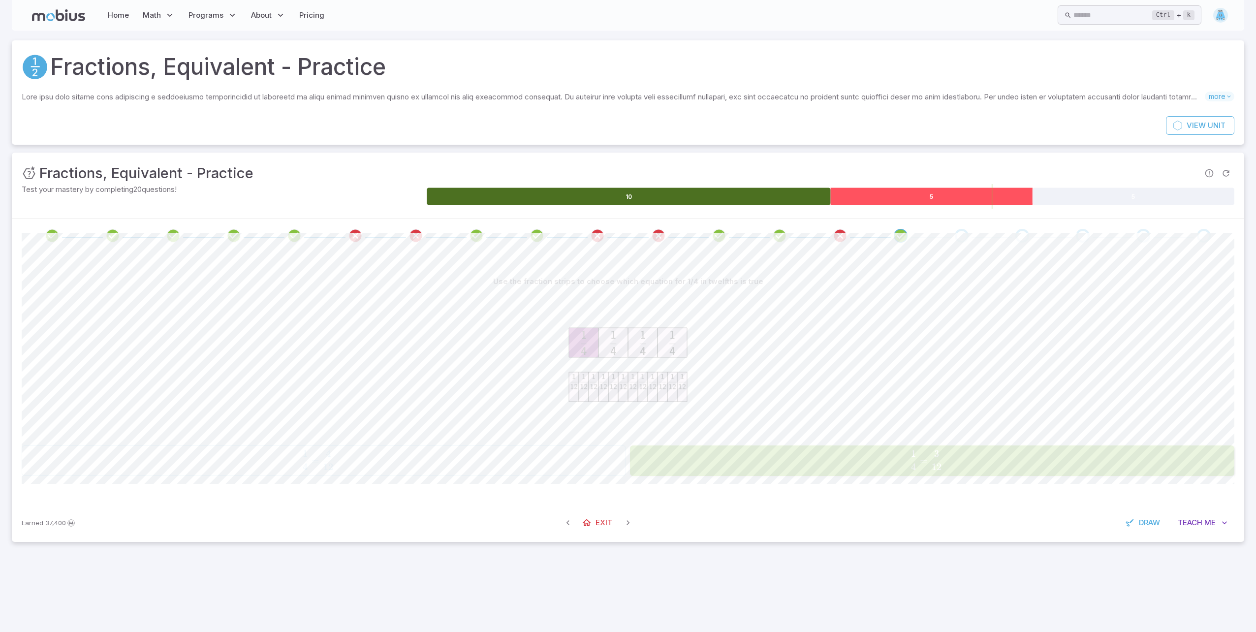
drag, startPoint x: 991, startPoint y: 197, endPoint x: 1030, endPoint y: 207, distance: 40.1
click at [1030, 207] on icon "10 5 5" at bounding box center [830, 196] width 807 height 25
click at [901, 234] on icon "Review your answer" at bounding box center [900, 235] width 15 height 15
click at [357, 233] on icon "Review your answer" at bounding box center [355, 235] width 15 height 15
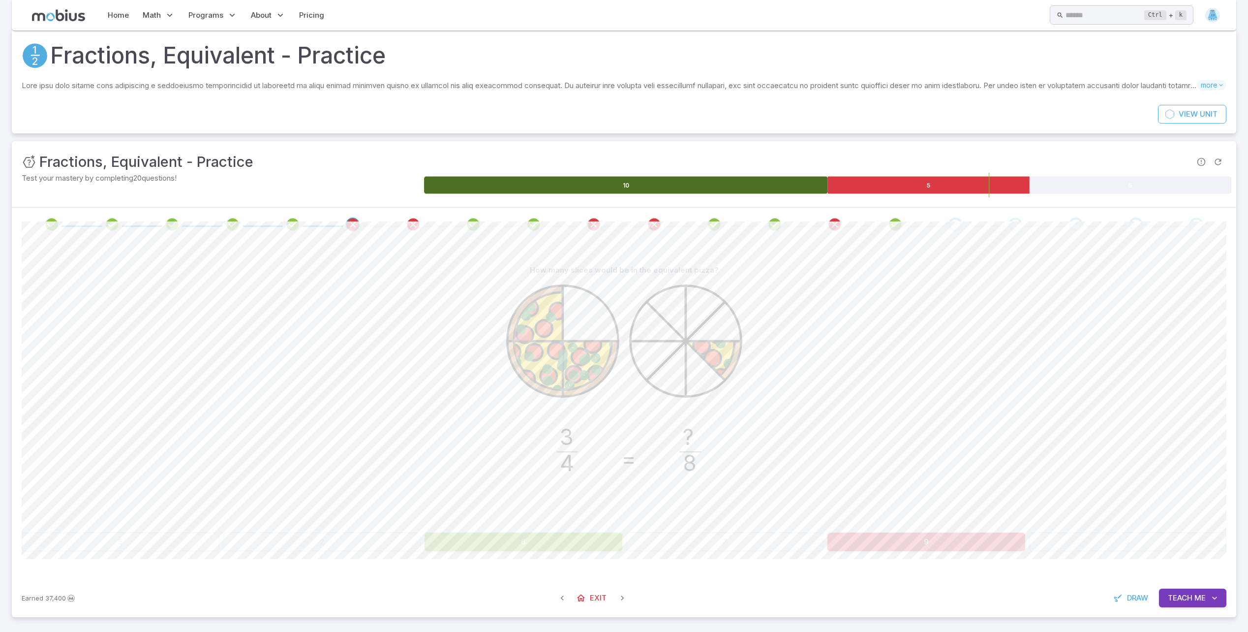
scroll to position [14, 0]
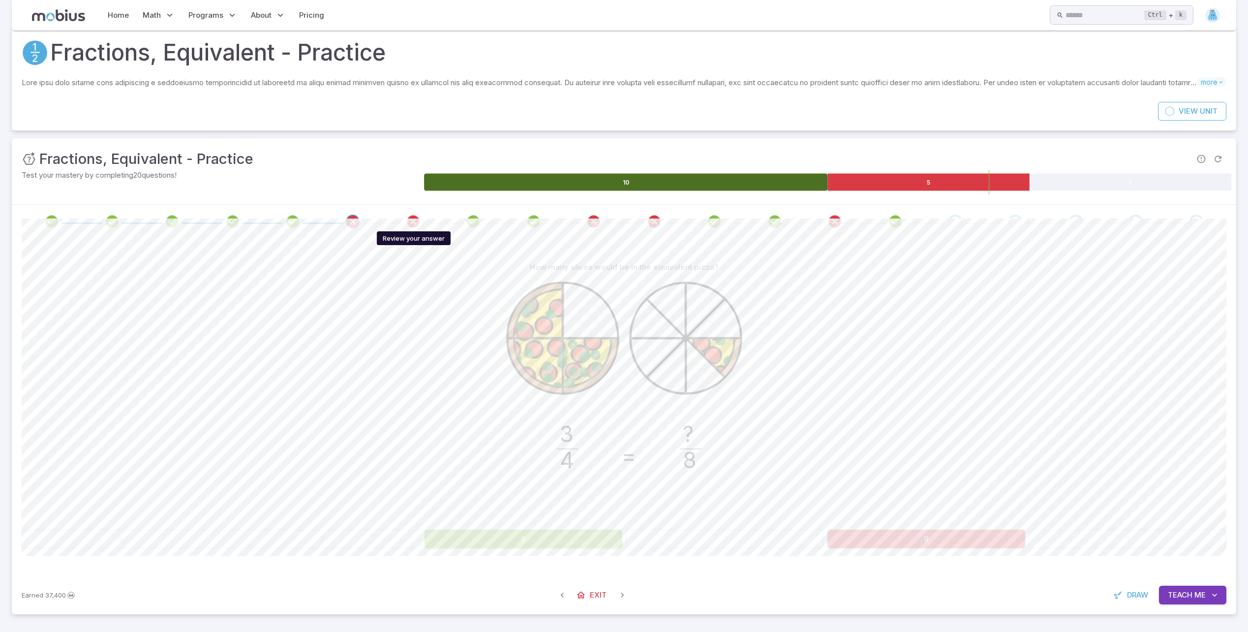
click at [413, 225] on icon "Review your answer" at bounding box center [413, 221] width 15 height 15
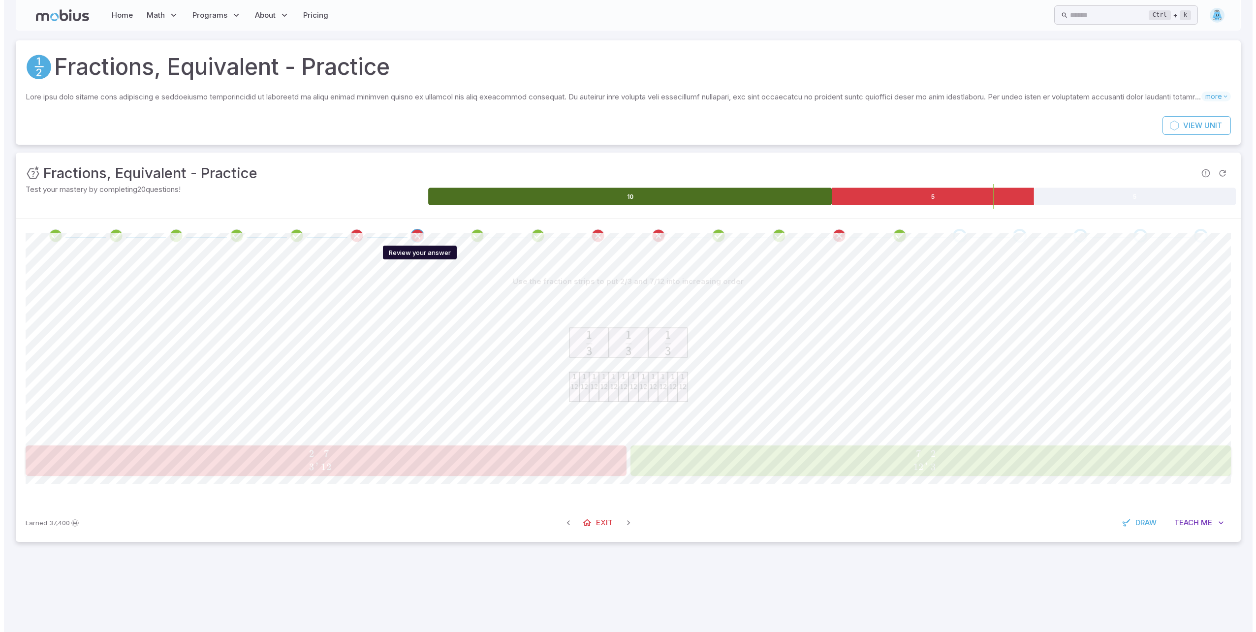
scroll to position [0, 0]
click at [596, 235] on icon "Review your answer" at bounding box center [597, 235] width 15 height 15
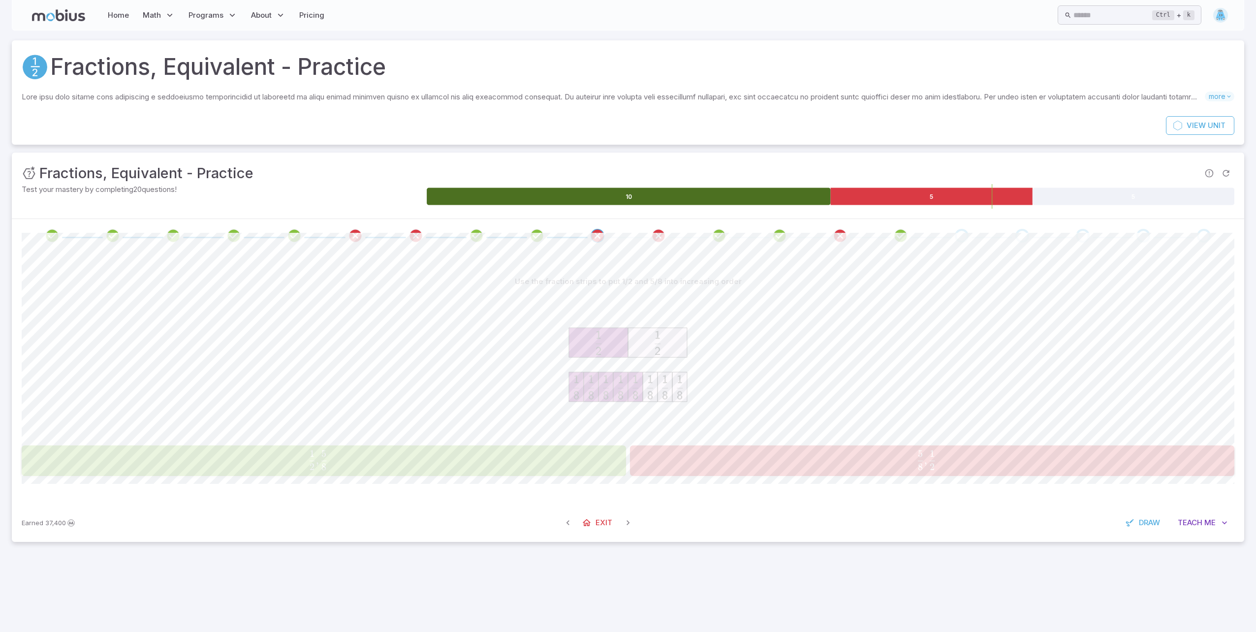
click at [684, 283] on p "Use the fraction strips to put 1/2 and 5/8 into increasing order" at bounding box center [628, 281] width 227 height 11
click at [665, 236] on icon "Review your answer" at bounding box center [658, 235] width 15 height 15
click at [834, 234] on icon "Review your answer" at bounding box center [839, 235] width 15 height 15
